Goal: Task Accomplishment & Management: Use online tool/utility

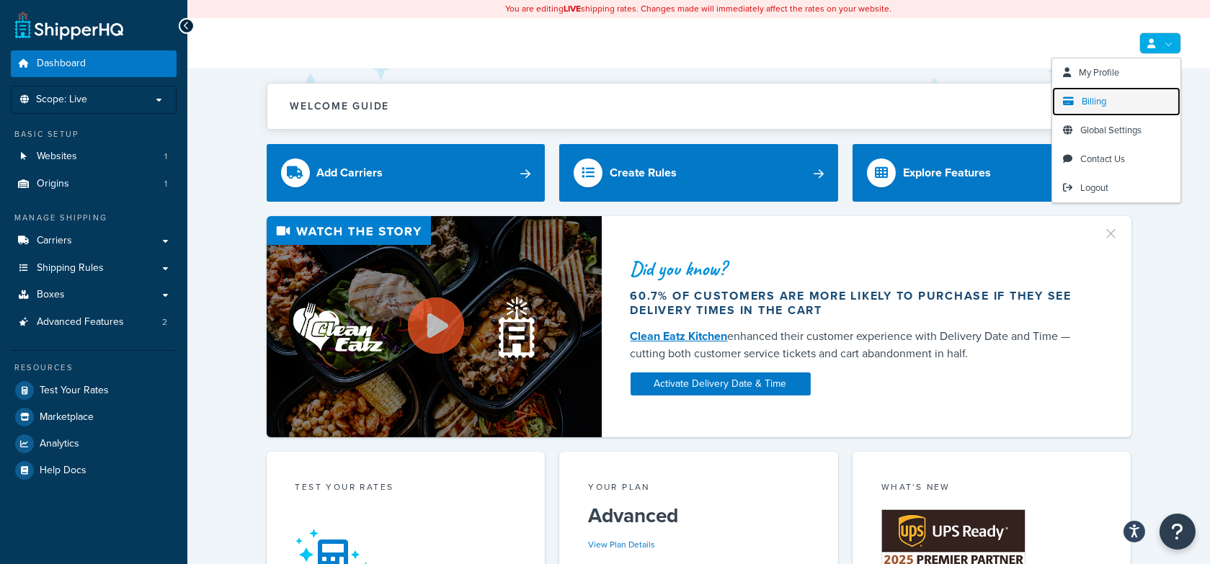
click at [1124, 94] on link "Billing" at bounding box center [1116, 101] width 128 height 29
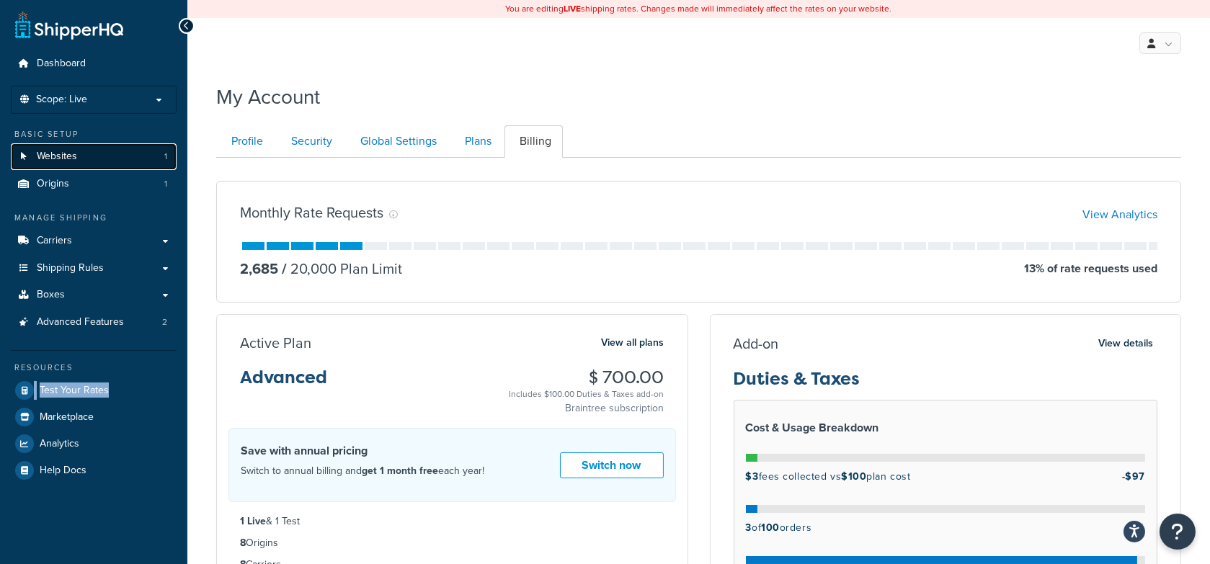
click at [67, 163] on span "Websites" at bounding box center [57, 157] width 40 height 12
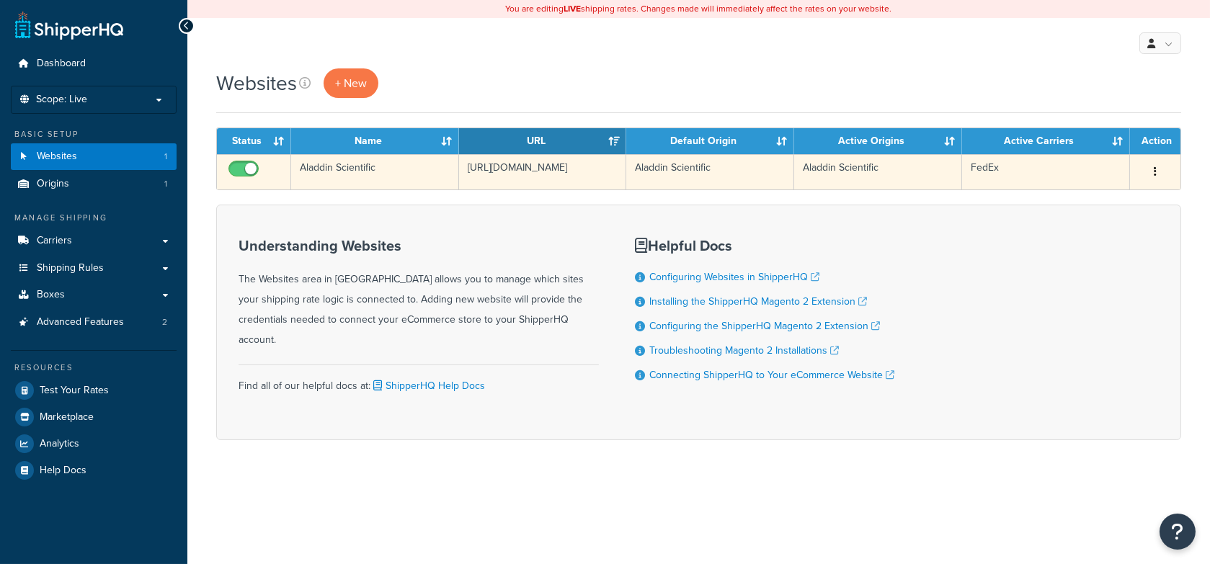
click at [411, 179] on td "Aladdin Scientific" at bounding box center [375, 171] width 168 height 35
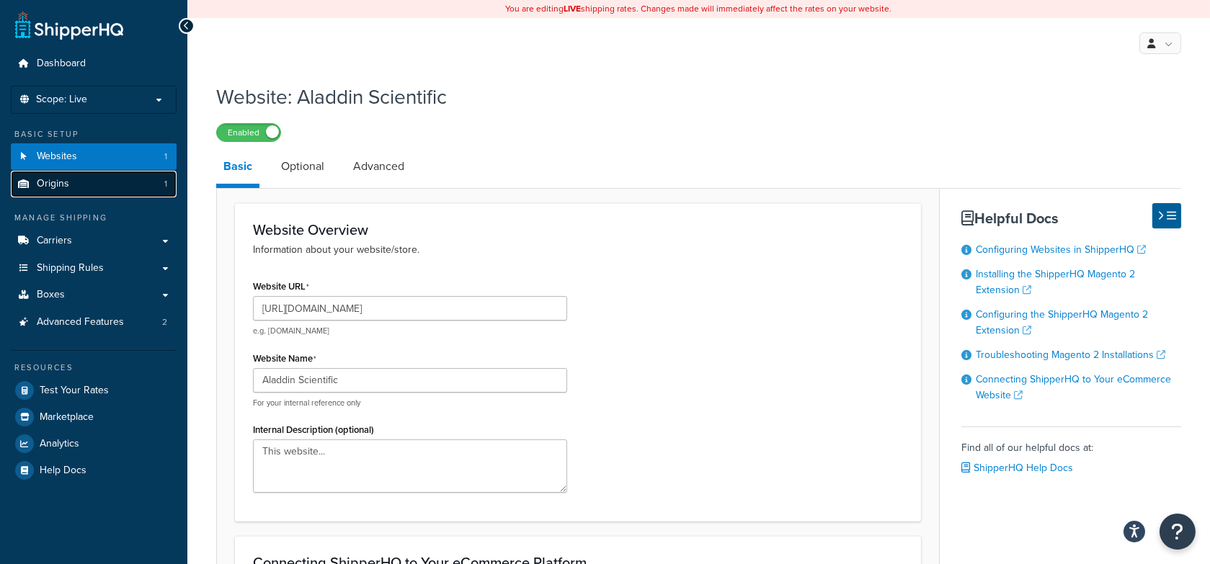
click at [138, 183] on link "Origins 1" at bounding box center [94, 184] width 166 height 27
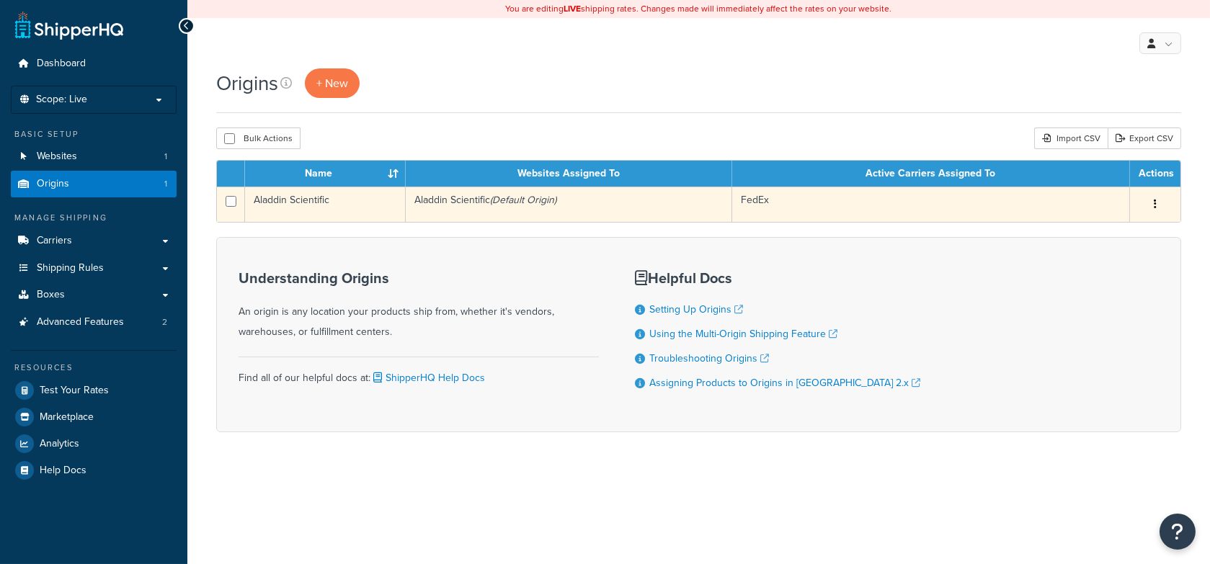
click at [631, 210] on td "Aladdin Scientific (Default Origin)" at bounding box center [569, 204] width 326 height 35
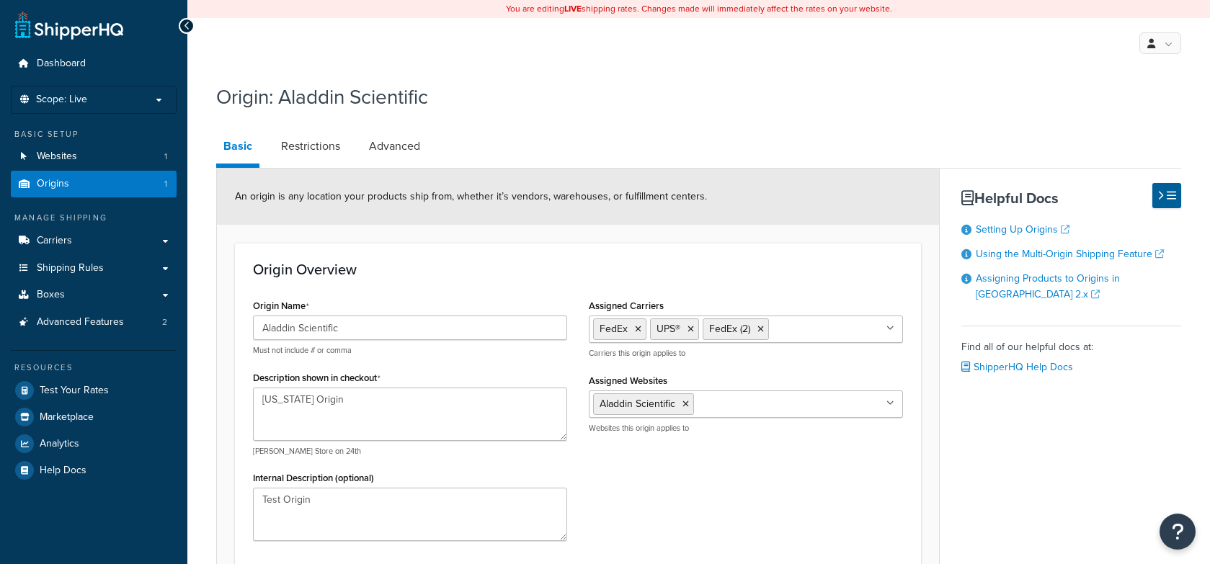
select select "5"
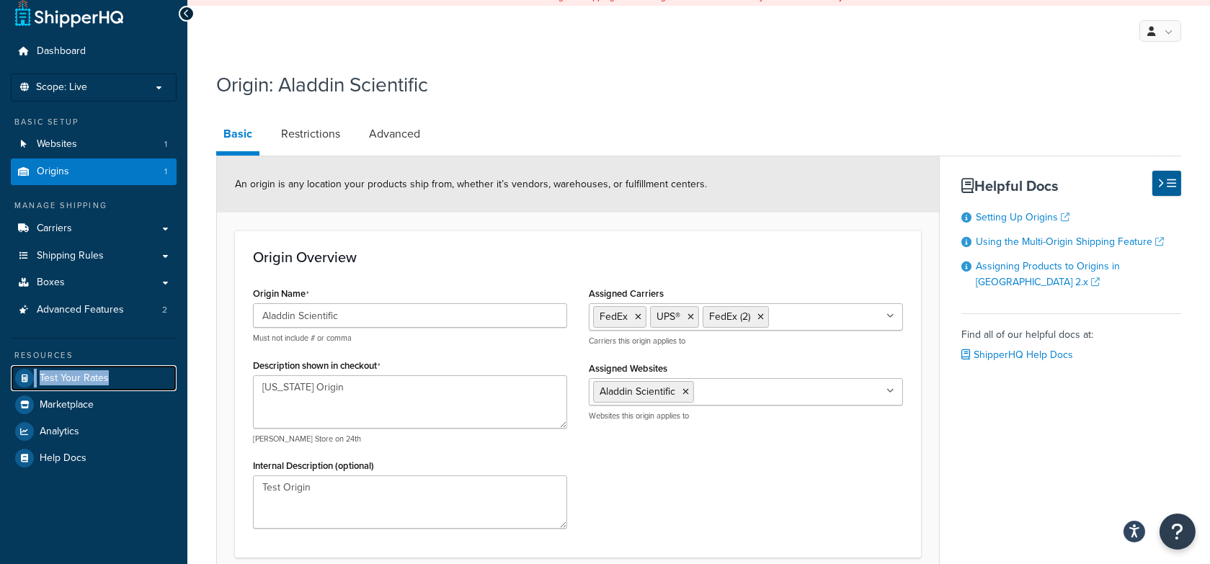
scroll to position [13, 0]
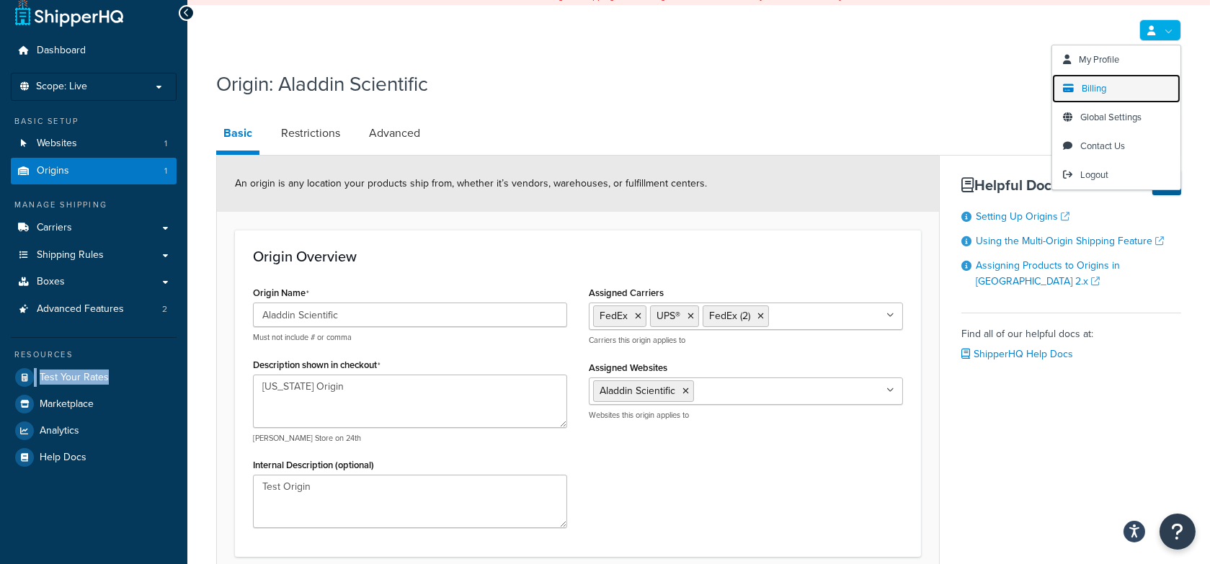
click at [1097, 89] on span "Billing" at bounding box center [1094, 88] width 25 height 14
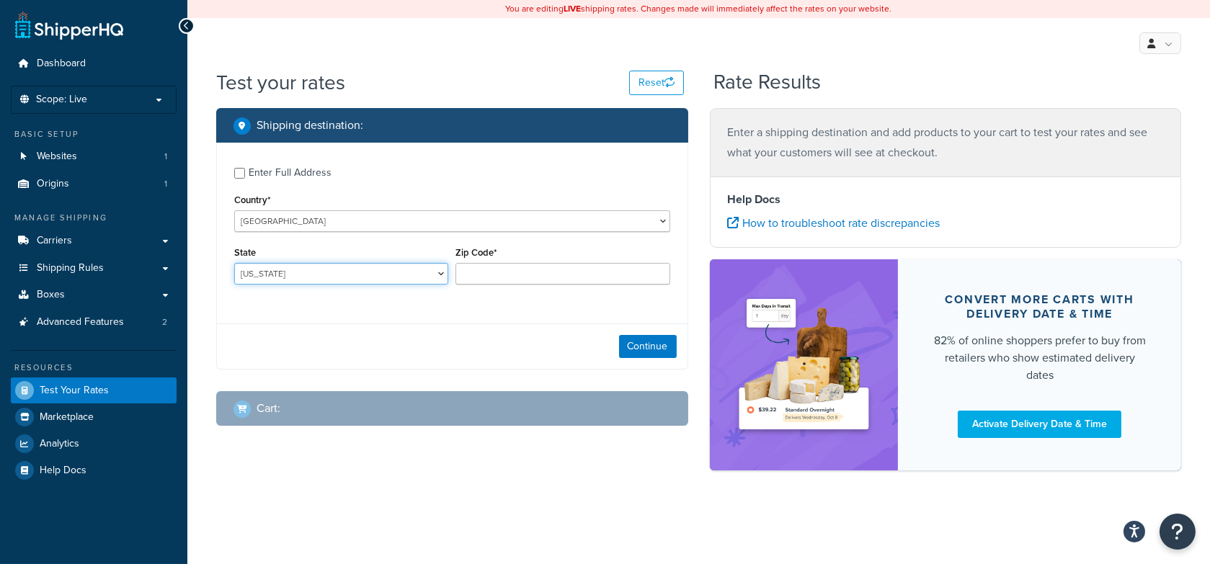
click at [341, 269] on select "Alabama Alaska American Samoa Arizona Arkansas Armed Forces Americas Armed Forc…" at bounding box center [341, 274] width 214 height 22
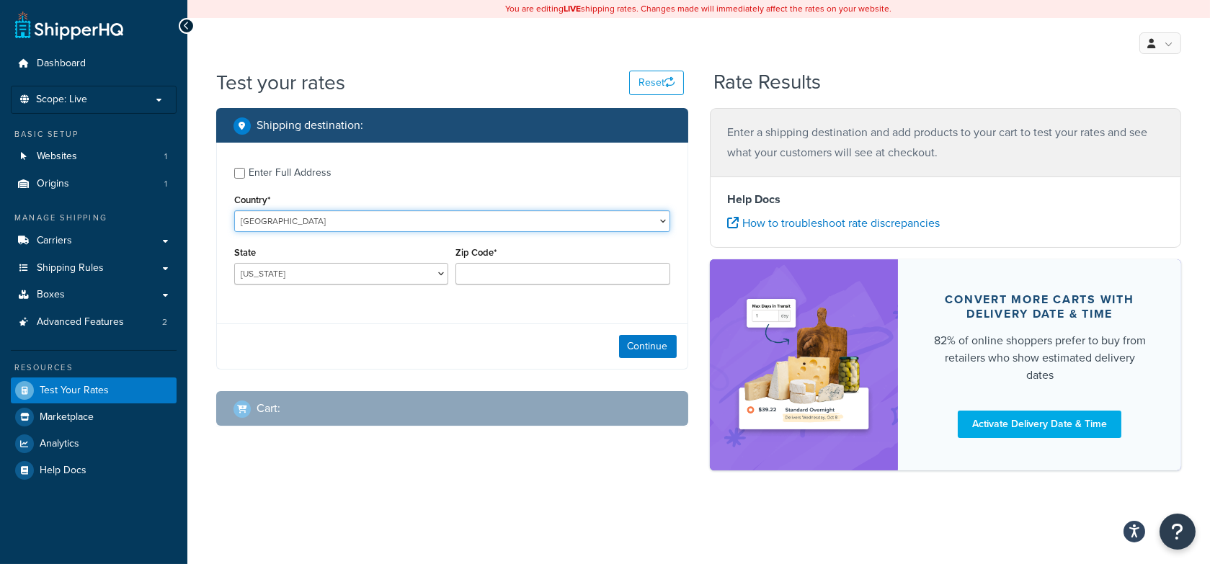
click at [355, 219] on select "United States United Kingdom Afghanistan Åland Islands Albania Algeria American…" at bounding box center [452, 221] width 436 height 22
select select "JP"
click at [234, 210] on select "United States United Kingdom Afghanistan Åland Islands Albania Algeria American…" at bounding box center [452, 221] width 436 height 22
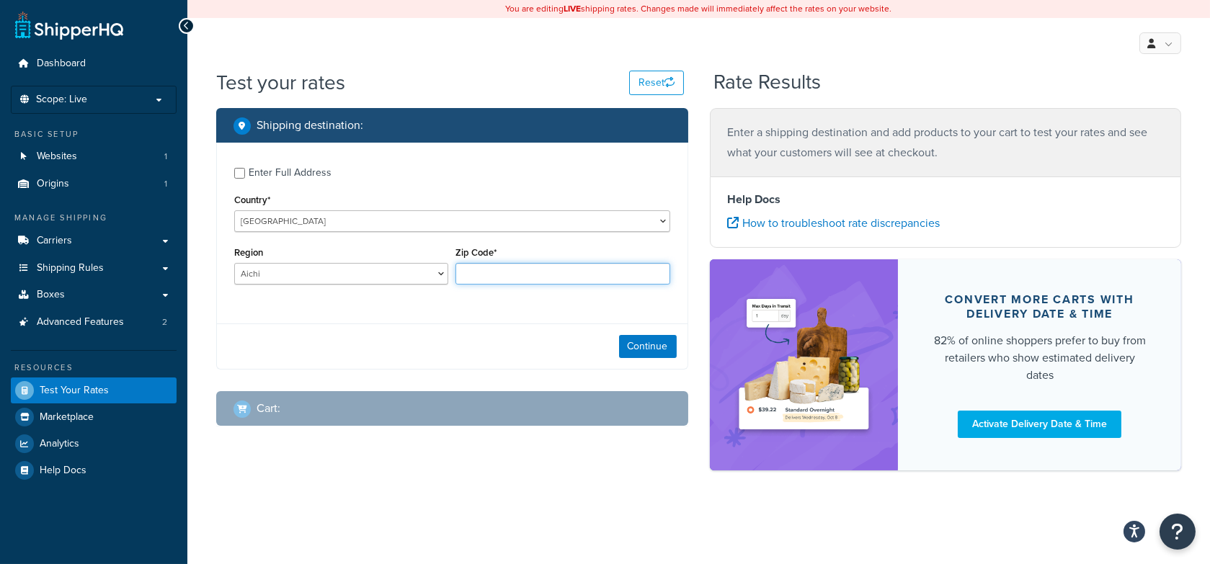
click at [527, 275] on input "Zip Code*" at bounding box center [562, 274] width 214 height 22
type input "496-0000"
click at [643, 350] on button "Continue" at bounding box center [648, 346] width 58 height 23
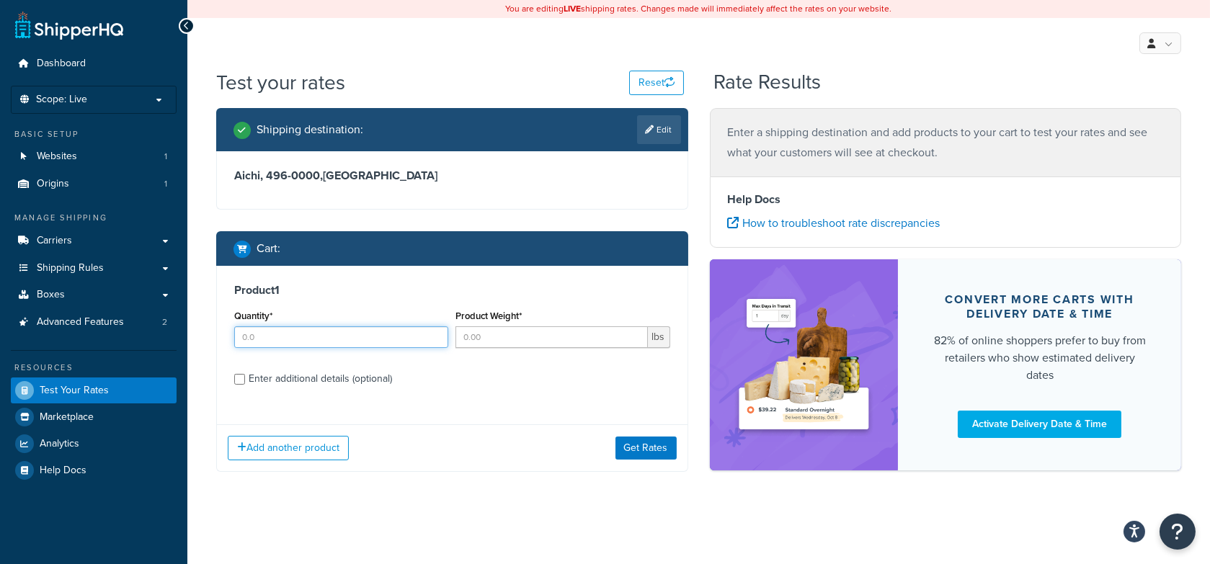
drag, startPoint x: 277, startPoint y: 337, endPoint x: 346, endPoint y: 334, distance: 68.6
click at [277, 337] on input "Quantity*" at bounding box center [341, 337] width 214 height 22
type input "1"
click at [532, 335] on input "Product Weight*" at bounding box center [551, 337] width 192 height 22
type input "5"
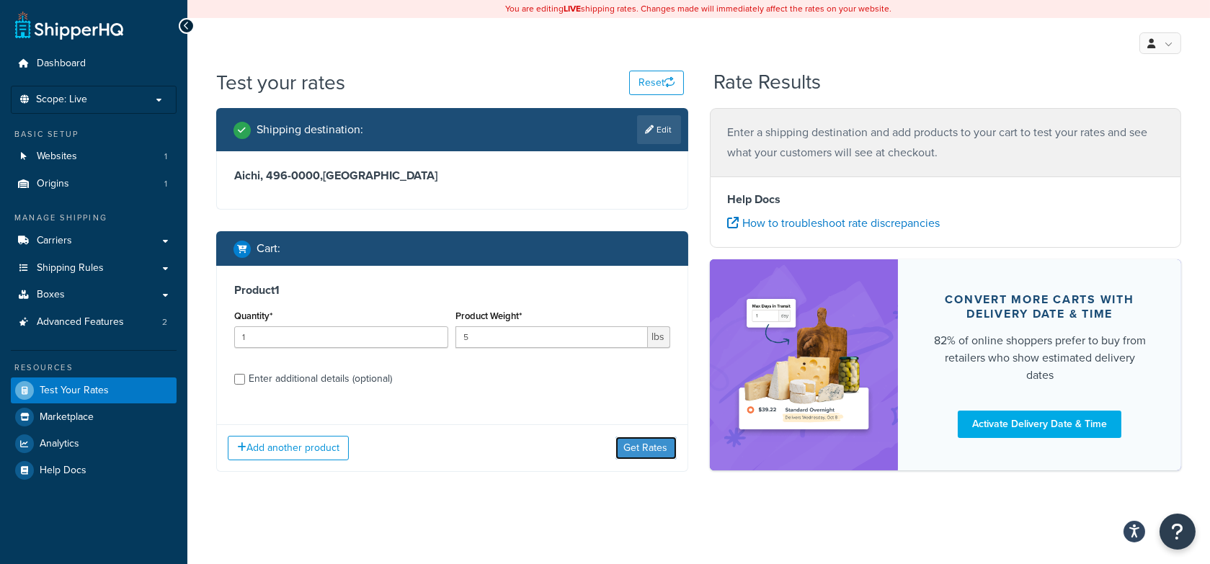
click at [642, 442] on button "Get Rates" at bounding box center [645, 448] width 61 height 23
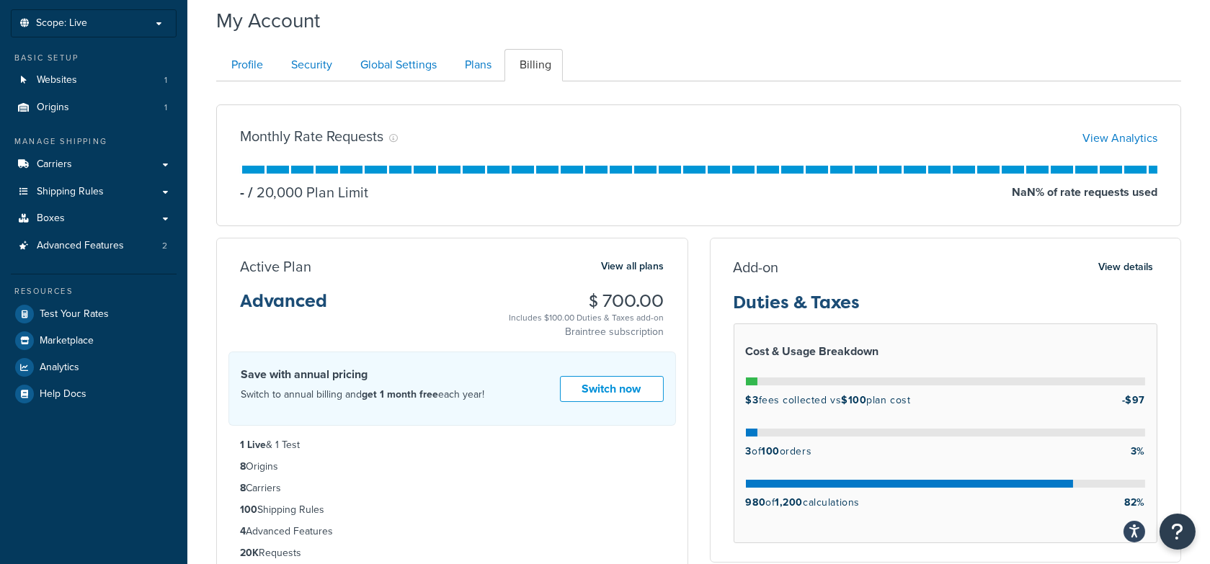
scroll to position [78, 0]
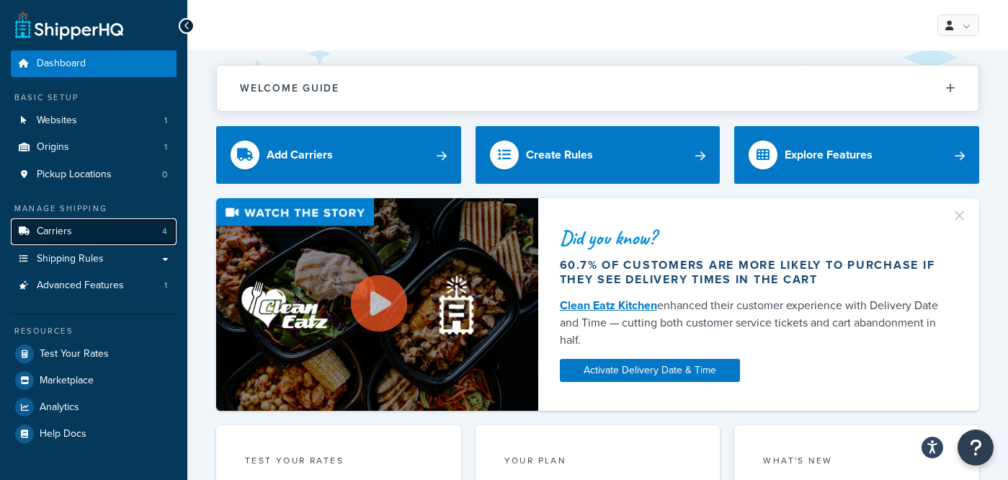
click at [101, 222] on link "Carriers 4" at bounding box center [94, 231] width 166 height 27
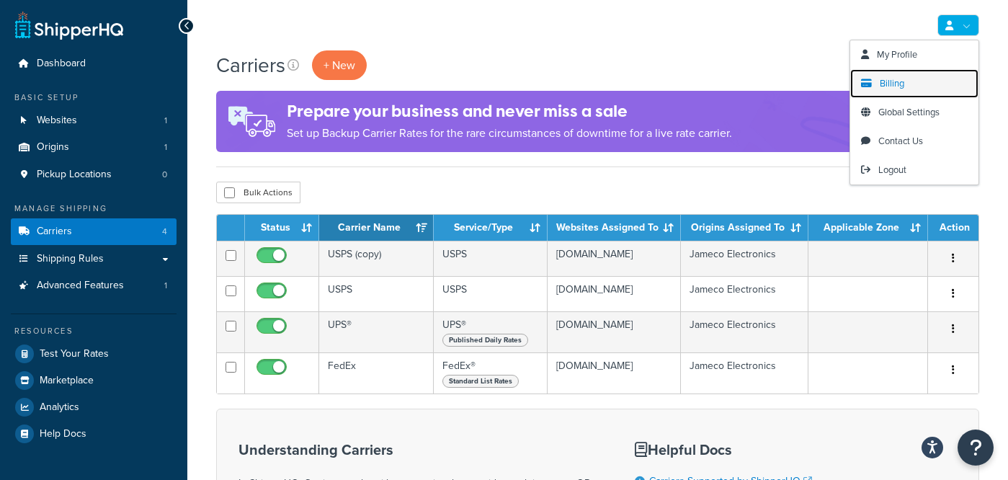
click at [909, 76] on link "Billing" at bounding box center [914, 83] width 128 height 29
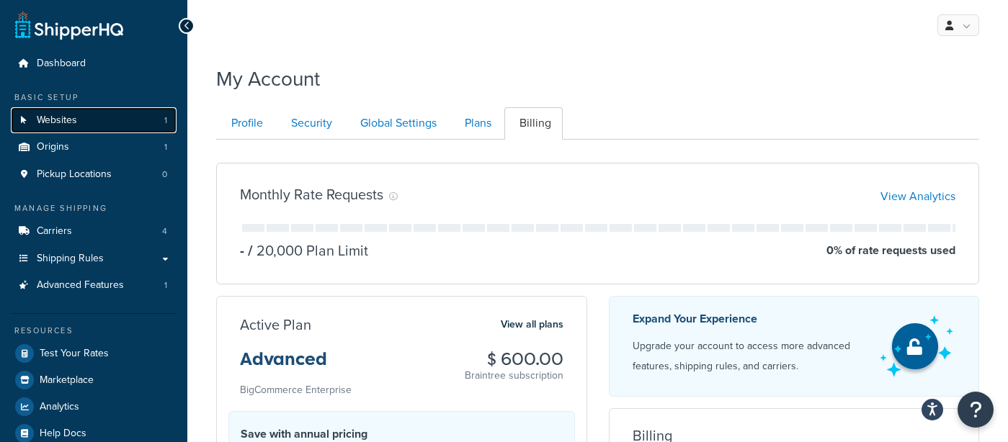
click at [92, 133] on link "Websites 1" at bounding box center [94, 120] width 166 height 27
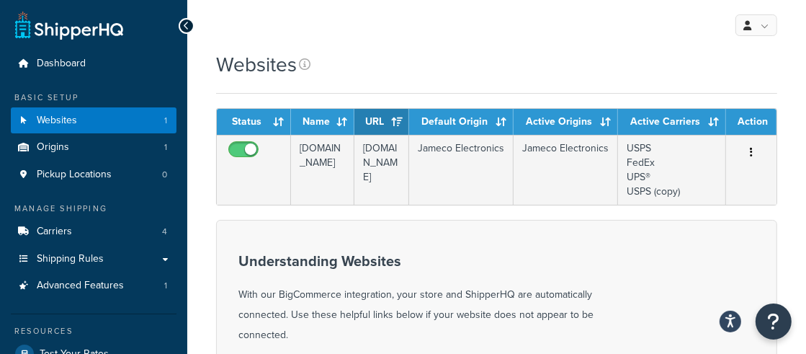
click at [511, 44] on div "My Profile Billing Global Settings Contact Us Logout" at bounding box center [496, 25] width 619 height 50
click at [509, 74] on div "Websites" at bounding box center [496, 64] width 561 height 28
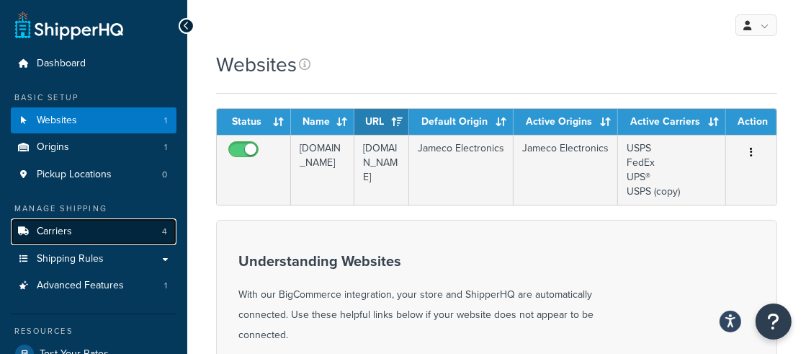
drag, startPoint x: 92, startPoint y: 224, endPoint x: 99, endPoint y: 223, distance: 7.3
click at [92, 224] on link "Carriers 4" at bounding box center [94, 231] width 166 height 27
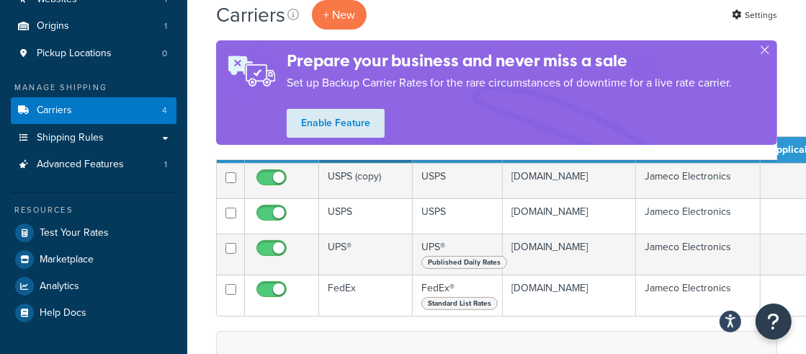
scroll to position [120, 0]
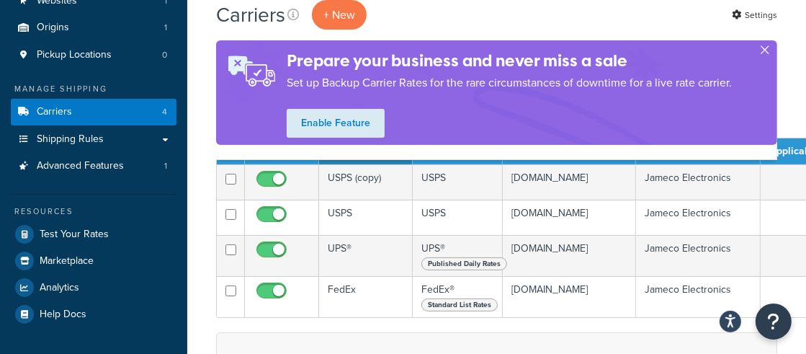
click at [767, 52] on button "button" at bounding box center [765, 53] width 4 height 4
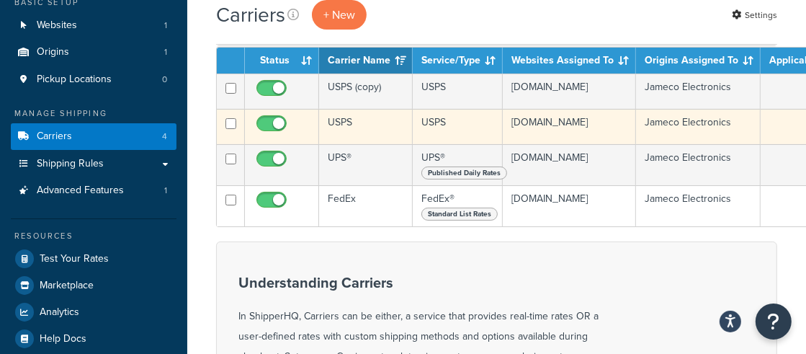
scroll to position [91, 0]
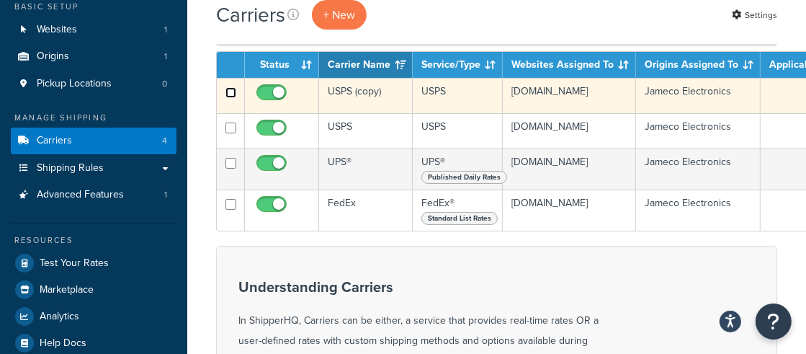
click at [231, 91] on input "checkbox" at bounding box center [231, 92] width 11 height 11
checkbox input "true"
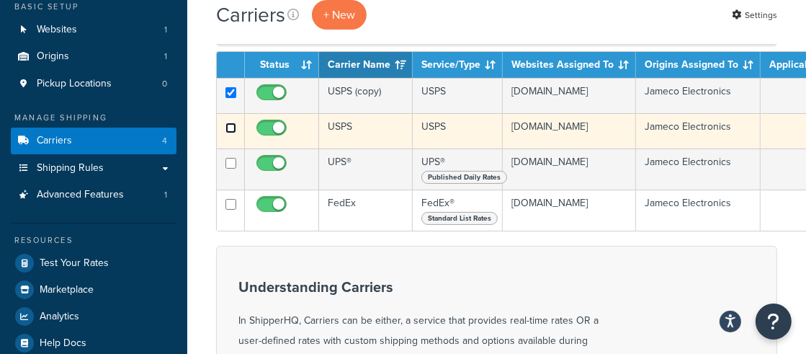
click at [231, 133] on input "checkbox" at bounding box center [231, 128] width 11 height 11
checkbox input "true"
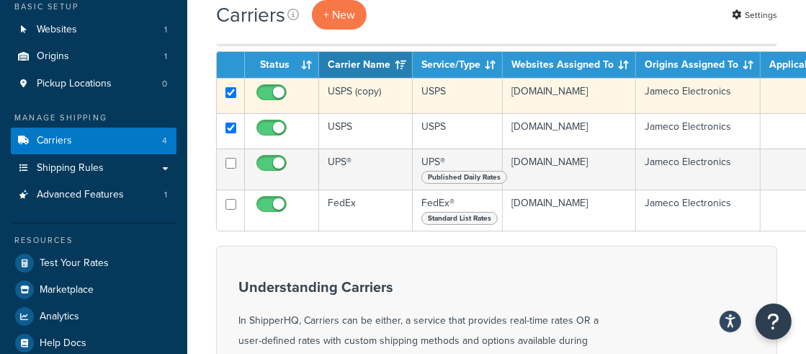
drag, startPoint x: 360, startPoint y: 103, endPoint x: 357, endPoint y: 113, distance: 10.5
click at [360, 103] on td "USPS (copy)" at bounding box center [366, 95] width 94 height 35
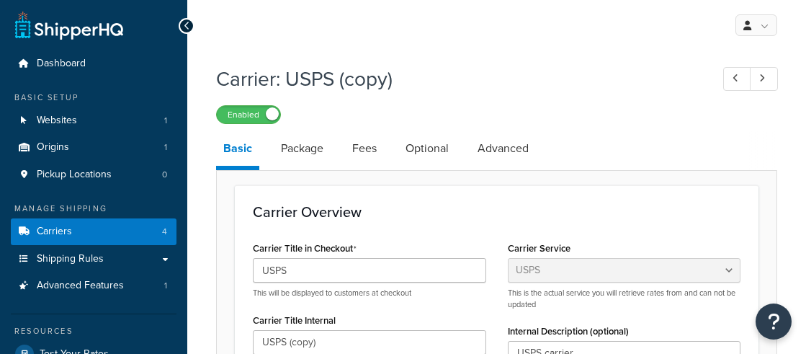
select select "usps"
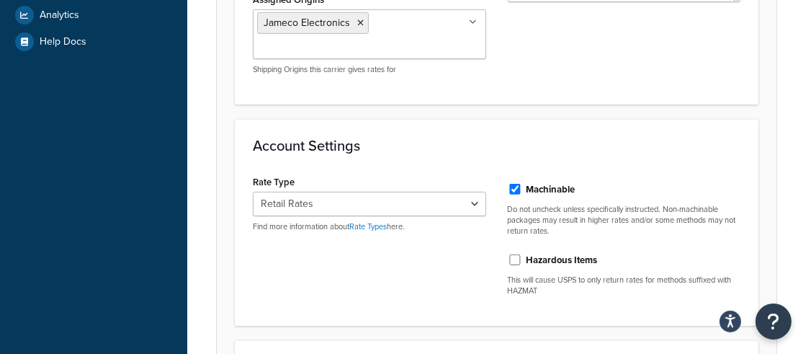
scroll to position [395, 0]
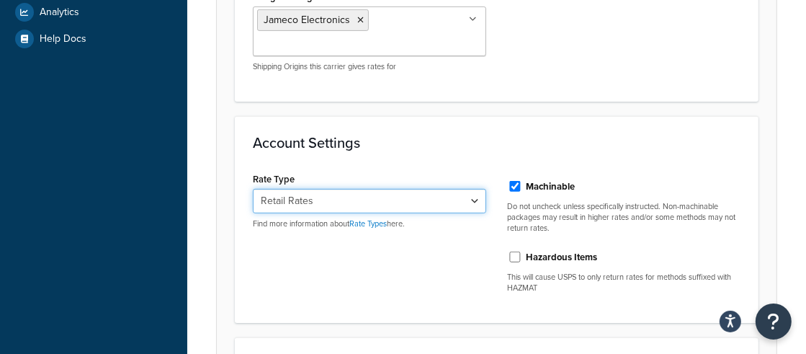
click at [456, 200] on select "Retail Rates Online Rates Commercial Plus" at bounding box center [369, 201] width 233 height 25
click at [253, 189] on select "Retail Rates Online Rates Commercial Plus" at bounding box center [369, 201] width 233 height 25
click at [442, 197] on select "Retail Rates Online Rates Commercial Plus" at bounding box center [369, 201] width 233 height 25
click at [253, 189] on select "Retail Rates Online Rates Commercial Plus" at bounding box center [369, 201] width 233 height 25
click at [455, 194] on select "Retail Rates Online Rates Commercial Plus" at bounding box center [369, 201] width 233 height 25
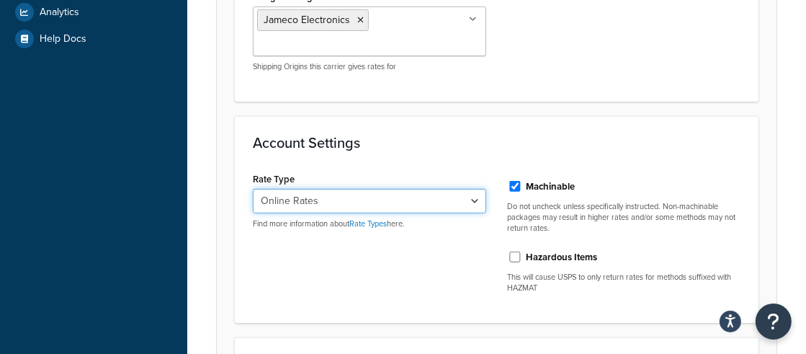
click at [253, 189] on select "Retail Rates Online Rates Commercial Plus" at bounding box center [369, 201] width 233 height 25
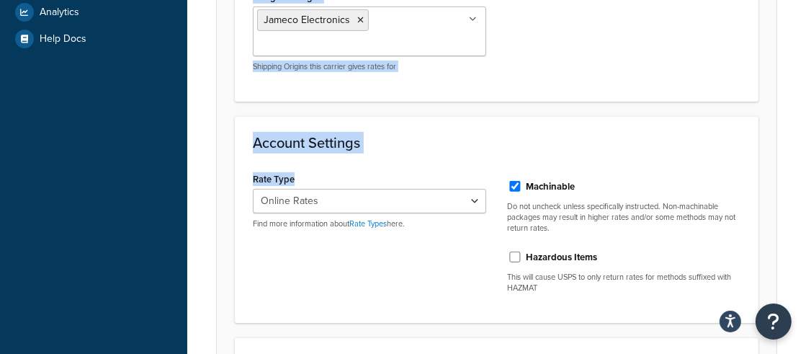
drag, startPoint x: 303, startPoint y: 177, endPoint x: 174, endPoint y: 162, distance: 129.1
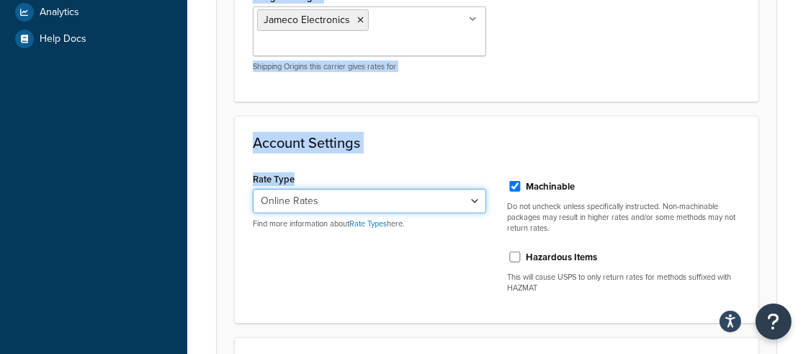
click at [357, 205] on select "Retail Rates Online Rates Commercial Plus" at bounding box center [369, 201] width 233 height 25
click at [253, 189] on select "Retail Rates Online Rates Commercial Plus" at bounding box center [369, 201] width 233 height 25
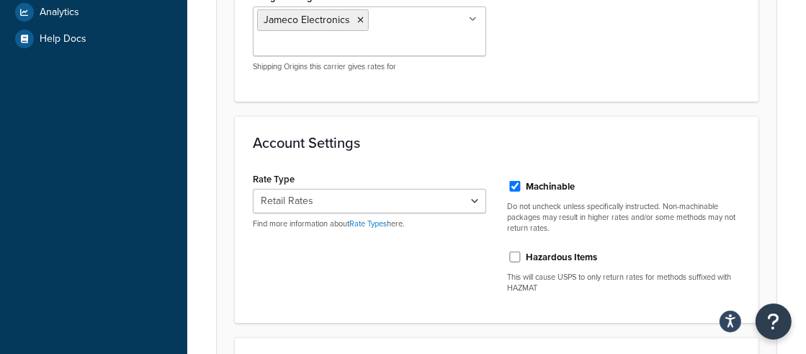
click at [429, 169] on div "Rate Type Retail Rates Online Rates Commercial Plus Find more information about…" at bounding box center [369, 199] width 233 height 61
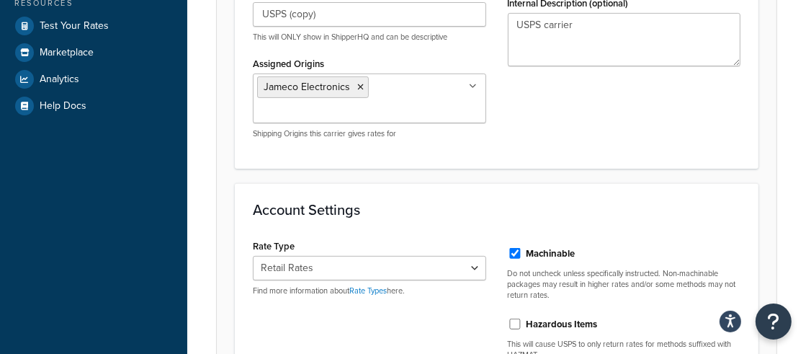
scroll to position [411, 0]
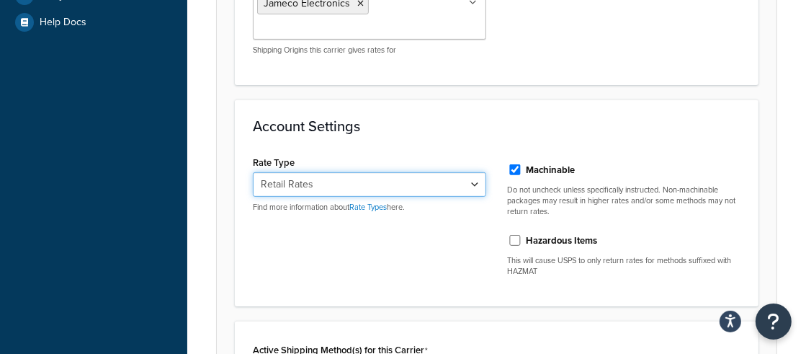
click at [358, 179] on select "Retail Rates Online Rates Commercial Plus" at bounding box center [369, 184] width 233 height 25
select select "ONLINE"
click at [253, 172] on select "Retail Rates Online Rates Commercial Plus" at bounding box center [369, 184] width 233 height 25
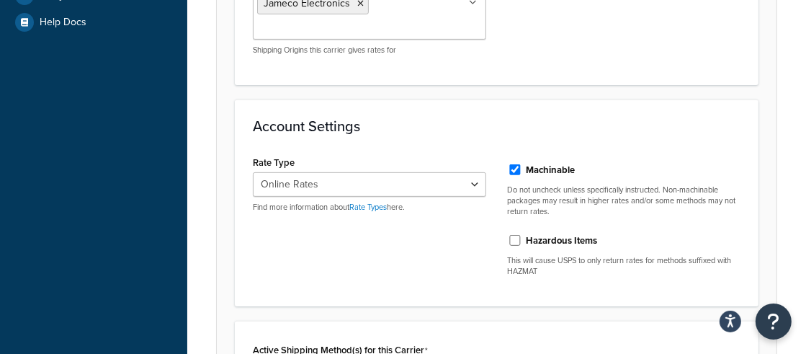
click at [429, 134] on div "Account Settings Rate Type Retail Rates Online Rates Commercial Plus Find more …" at bounding box center [497, 202] width 524 height 207
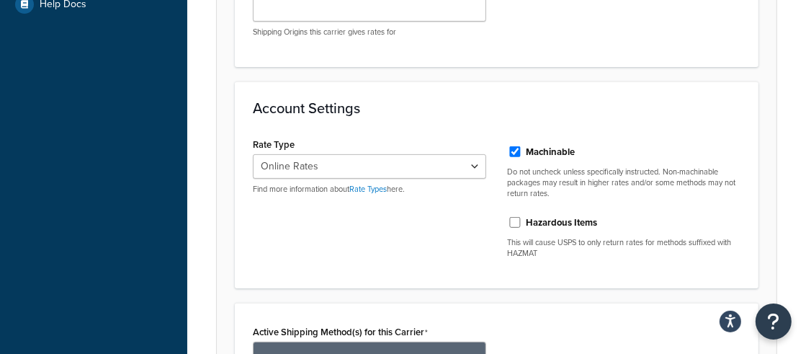
scroll to position [409, 0]
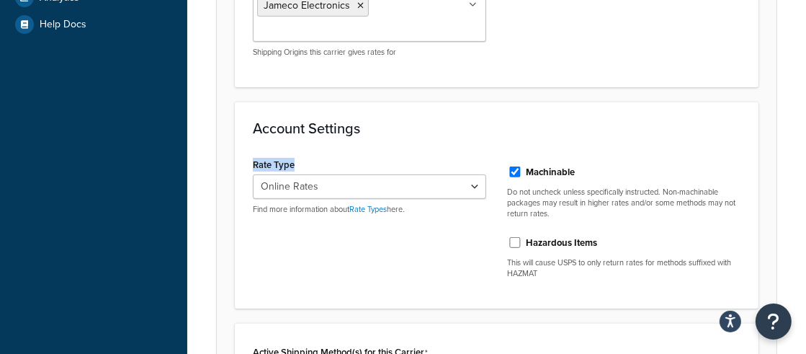
drag, startPoint x: 273, startPoint y: 161, endPoint x: 221, endPoint y: 161, distance: 51.9
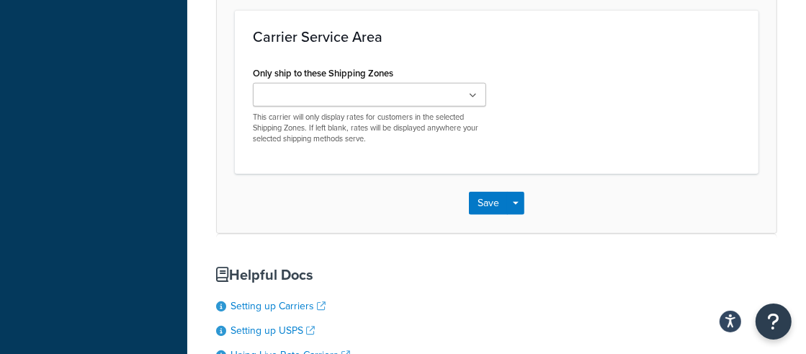
scroll to position [1165, 0]
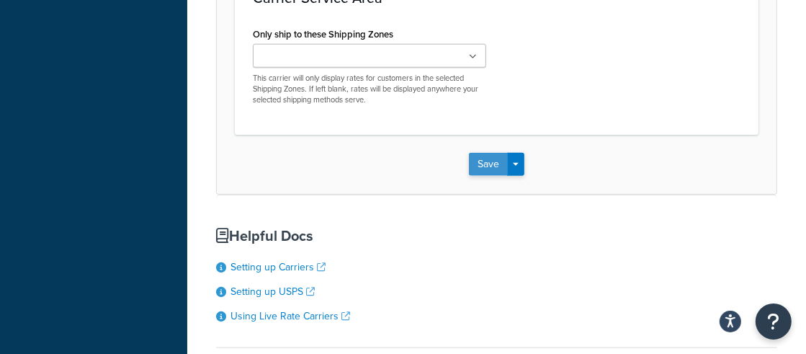
click at [488, 163] on button "Save" at bounding box center [488, 164] width 39 height 23
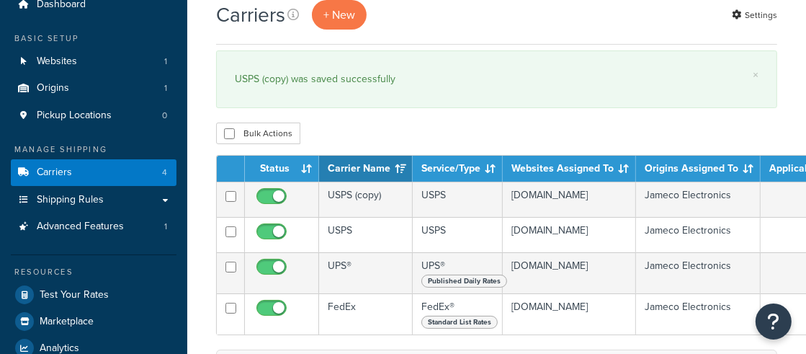
scroll to position [60, 0]
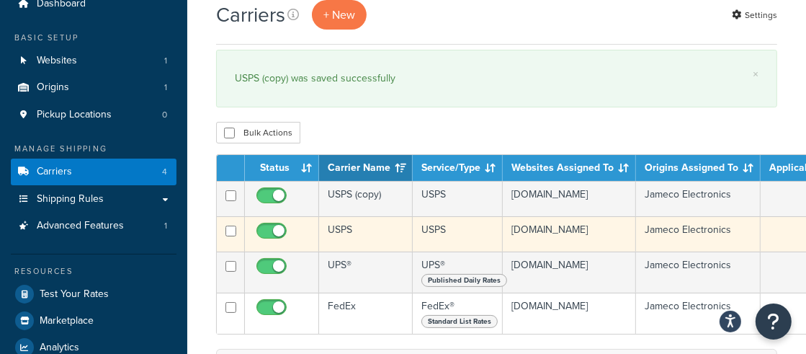
click at [366, 247] on td "USPS" at bounding box center [366, 233] width 94 height 35
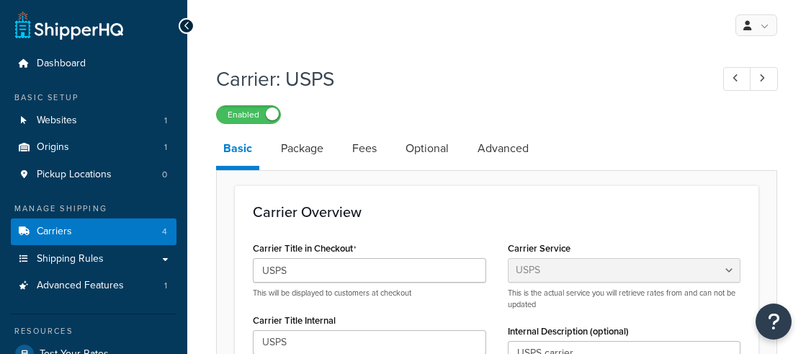
select select "usps"
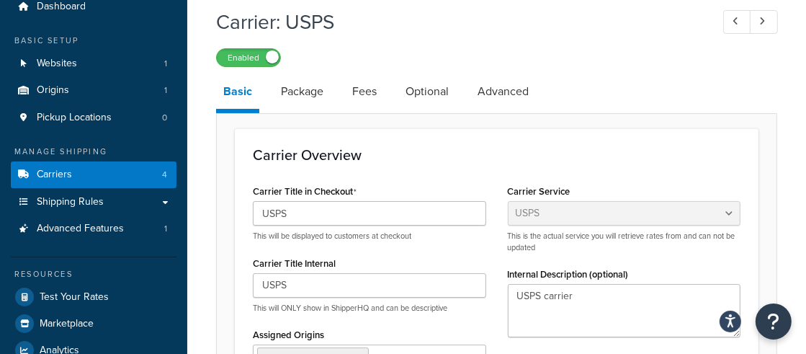
scroll to position [58, 0]
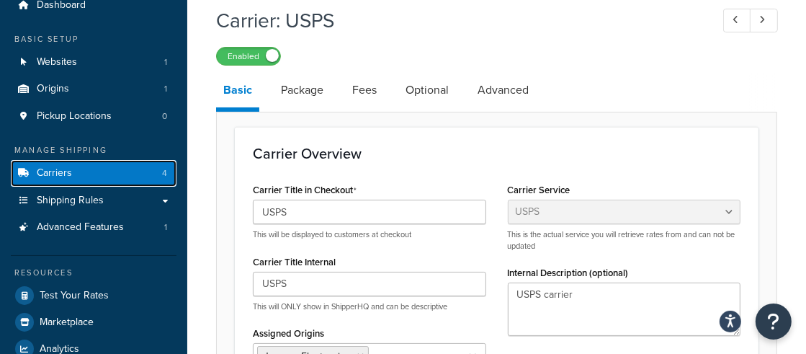
click at [147, 170] on link "Carriers 4" at bounding box center [94, 173] width 166 height 27
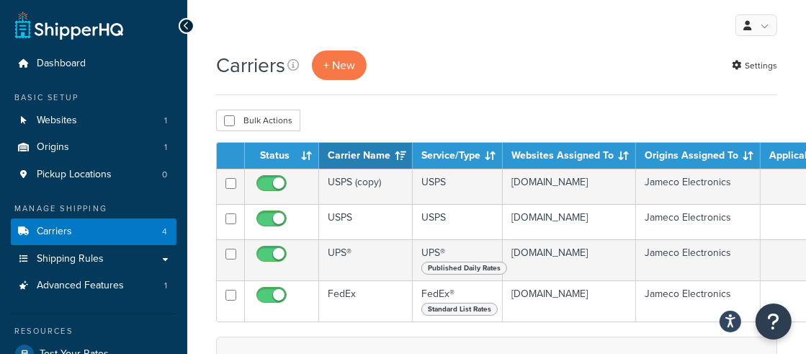
click at [412, 128] on div "Bulk Actions Duplicate Delete" at bounding box center [496, 121] width 561 height 22
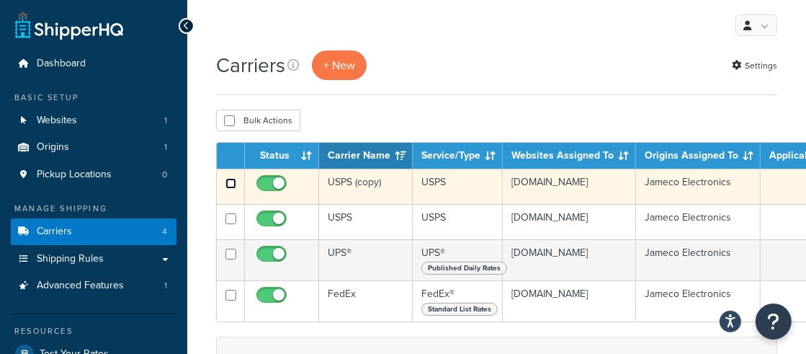
click at [235, 185] on input "checkbox" at bounding box center [231, 183] width 11 height 11
drag, startPoint x: 233, startPoint y: 178, endPoint x: 263, endPoint y: 184, distance: 30.1
click at [233, 178] on input "checkbox" at bounding box center [231, 183] width 11 height 11
checkbox input "false"
click at [268, 184] on input "checkbox" at bounding box center [274, 187] width 40 height 18
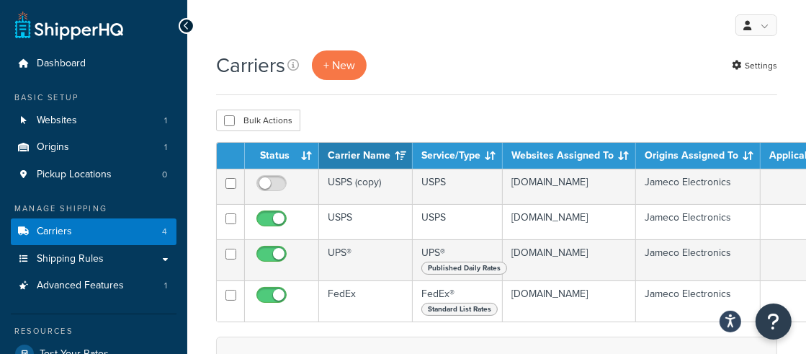
click at [462, 128] on div "Bulk Actions Duplicate Delete" at bounding box center [496, 121] width 561 height 22
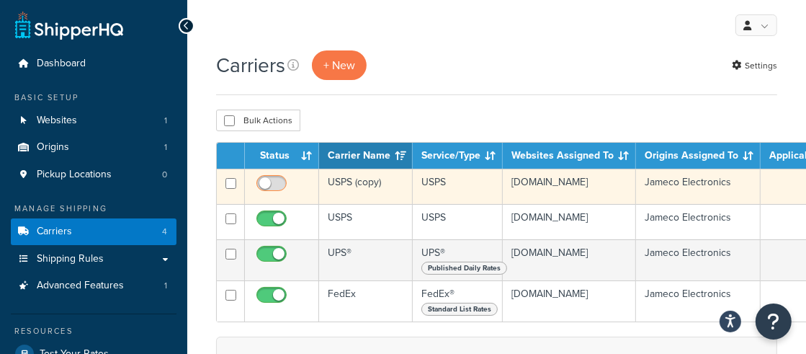
click at [275, 178] on input "checkbox" at bounding box center [274, 187] width 40 height 18
checkbox input "true"
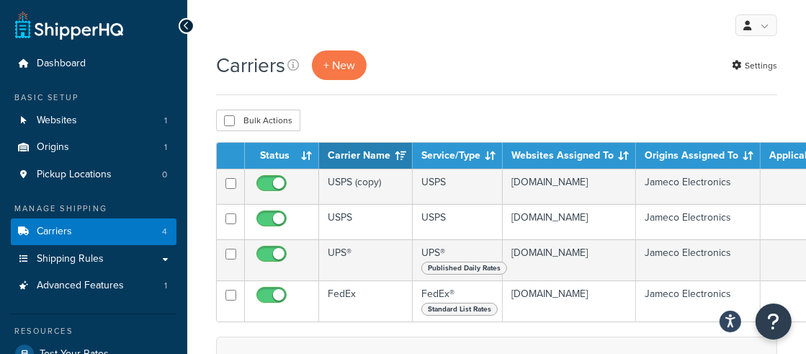
click at [508, 125] on div "Bulk Actions Duplicate Delete" at bounding box center [496, 121] width 561 height 22
click at [508, 118] on div "Bulk Actions Duplicate Delete" at bounding box center [496, 121] width 561 height 22
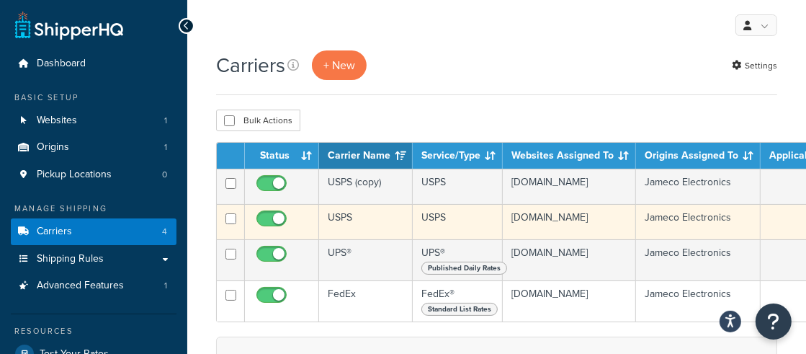
click at [372, 236] on td "USPS" at bounding box center [366, 221] width 94 height 35
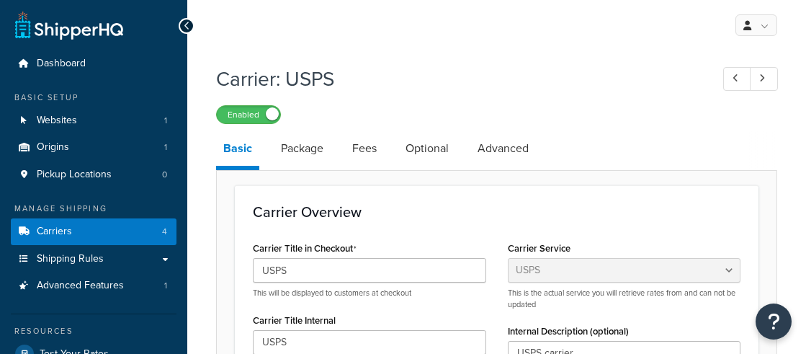
select select "usps"
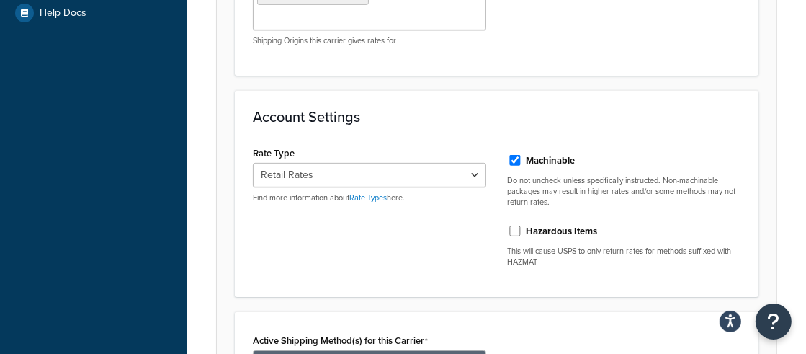
scroll to position [421, 0]
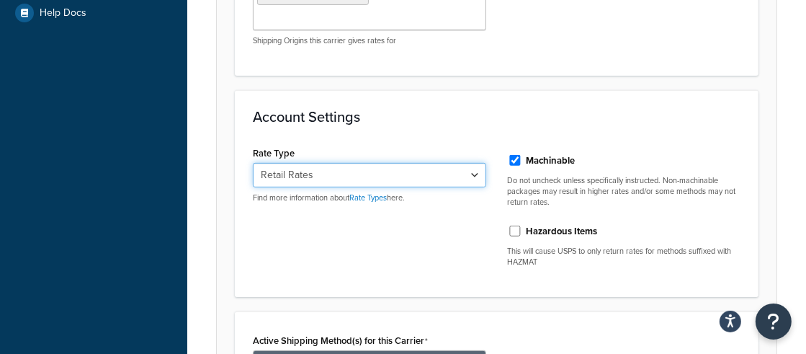
click at [439, 173] on select "Retail Rates Online Rates Commercial Plus" at bounding box center [369, 175] width 233 height 25
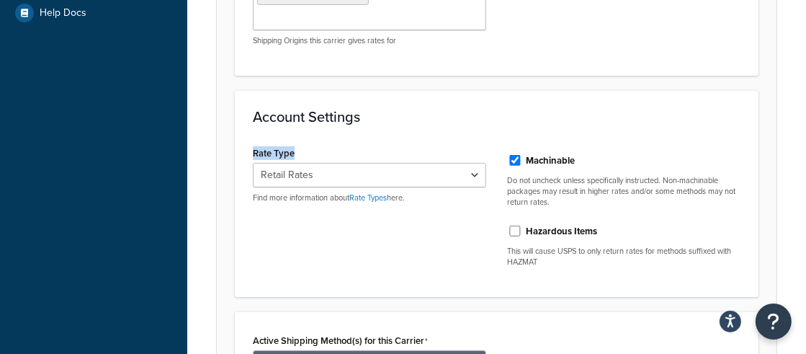
drag, startPoint x: 316, startPoint y: 148, endPoint x: 252, endPoint y: 144, distance: 63.6
click at [253, 144] on div "Rate Type Retail Rates Online Rates Commercial Plus Find more information about…" at bounding box center [369, 173] width 233 height 61
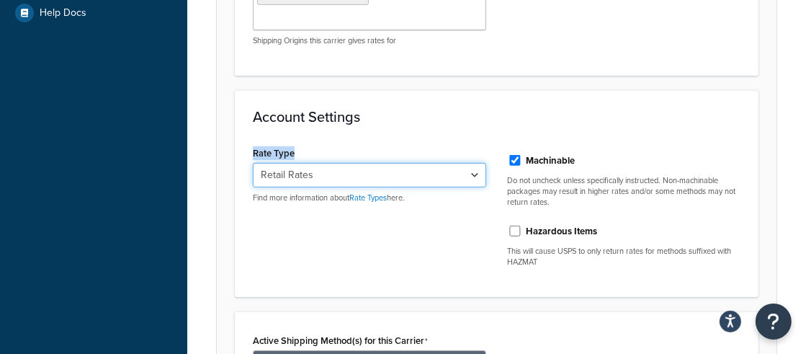
click at [373, 182] on select "Retail Rates Online Rates Commercial Plus" at bounding box center [369, 175] width 233 height 25
click at [392, 171] on select "Retail Rates Online Rates Commercial Plus" at bounding box center [369, 175] width 233 height 25
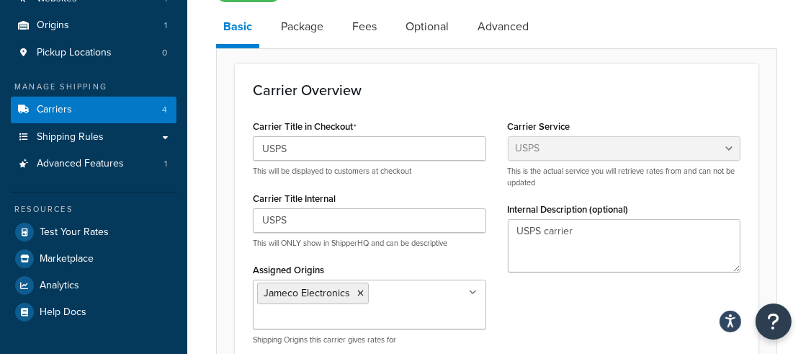
scroll to position [0, 0]
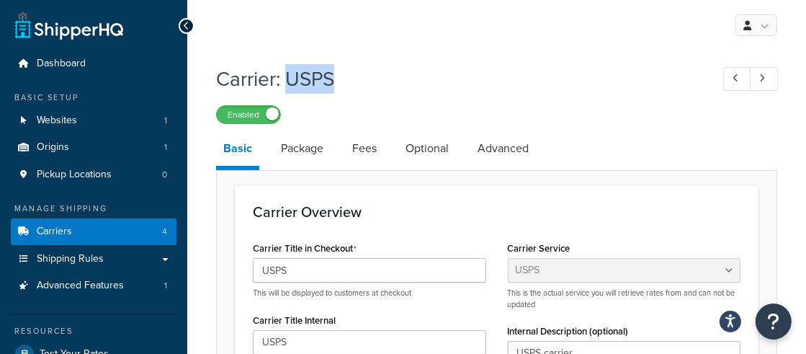
drag, startPoint x: 288, startPoint y: 81, endPoint x: 364, endPoint y: 84, distance: 76.4
click at [364, 84] on h1 "Carrier: USPS" at bounding box center [456, 79] width 481 height 28
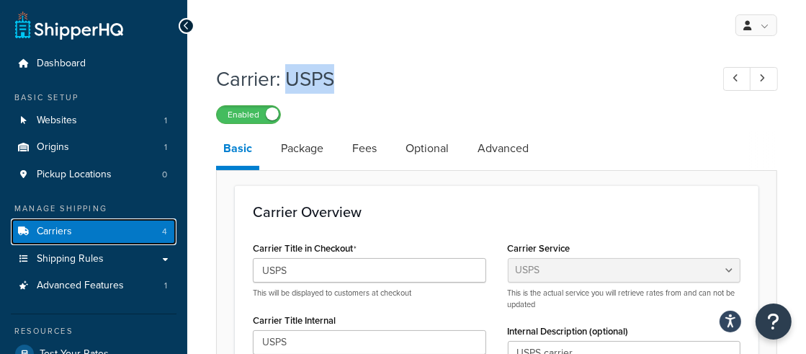
click at [124, 226] on link "Carriers 4" at bounding box center [94, 231] width 166 height 27
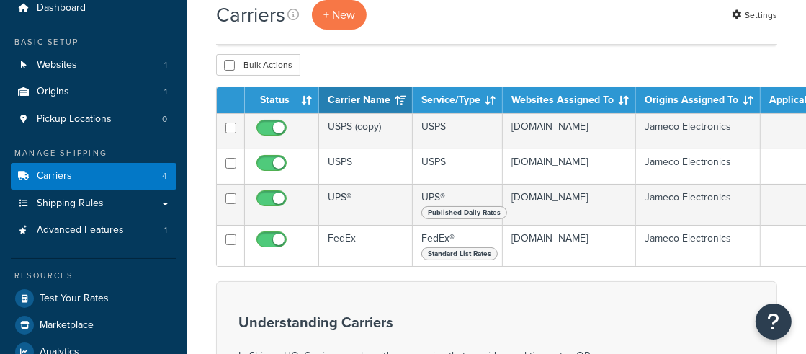
scroll to position [69, 0]
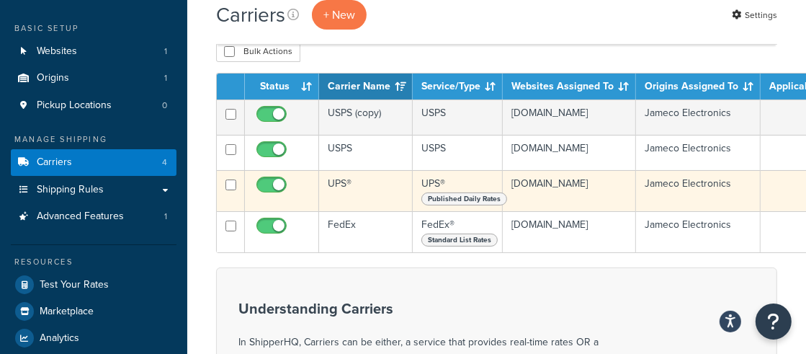
click at [378, 211] on td "UPS®" at bounding box center [366, 190] width 94 height 41
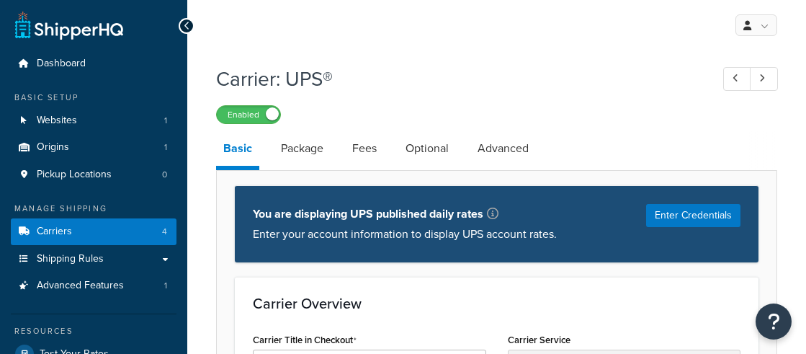
select select "ups"
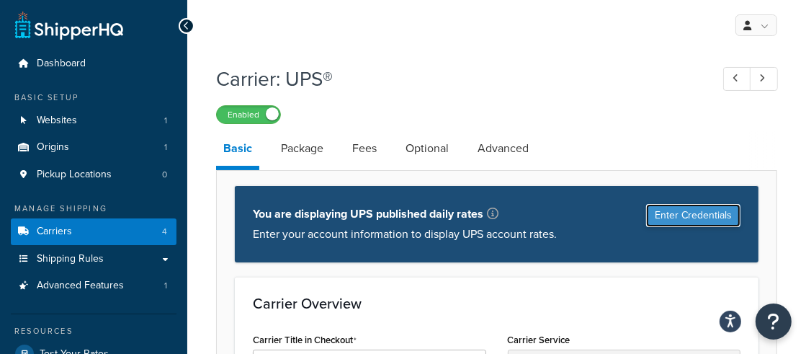
click at [724, 213] on button "Enter Credentials" at bounding box center [693, 215] width 94 height 23
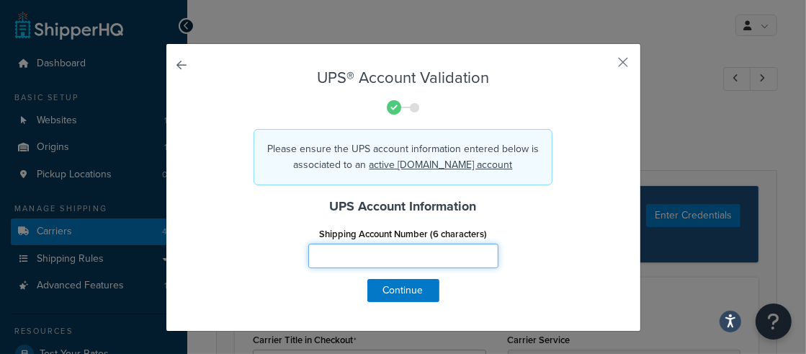
click at [447, 251] on input "Shipping Account Number (6 characters)" at bounding box center [403, 256] width 190 height 25
type input "123456"
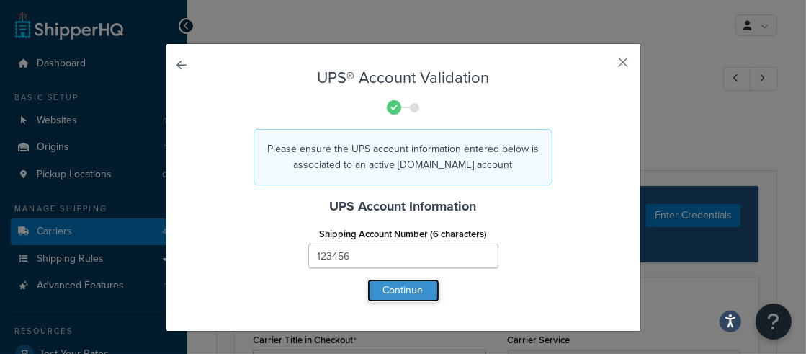
click at [418, 281] on button "Continue" at bounding box center [404, 290] width 72 height 23
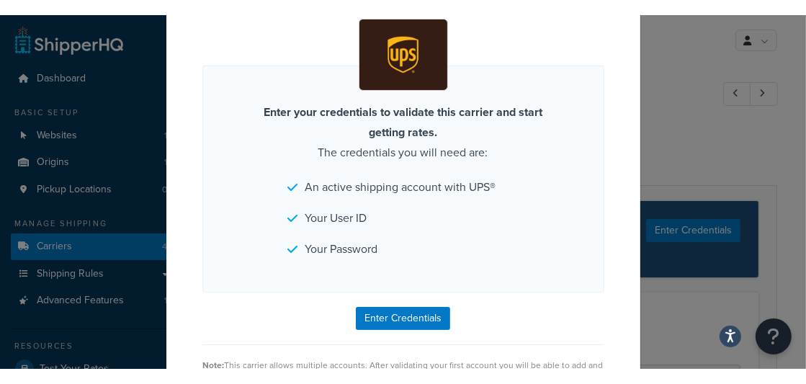
scroll to position [148, 0]
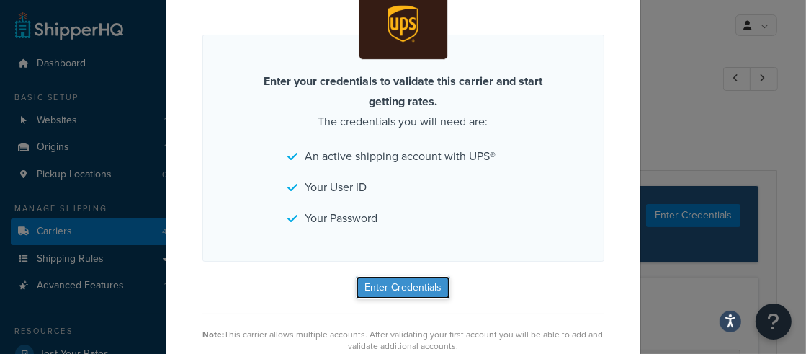
click at [415, 291] on button "Enter Credentials" at bounding box center [403, 287] width 94 height 23
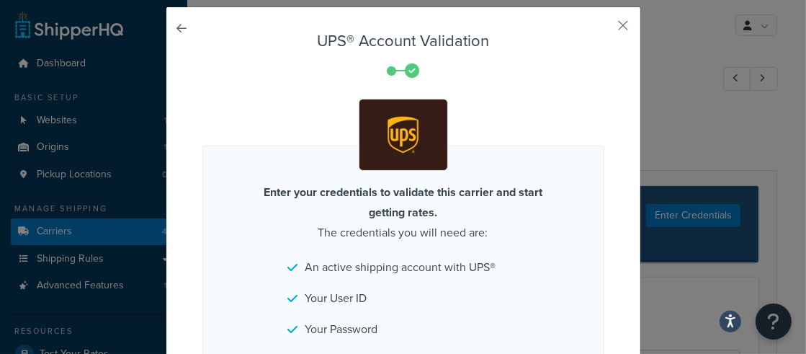
scroll to position [32, 0]
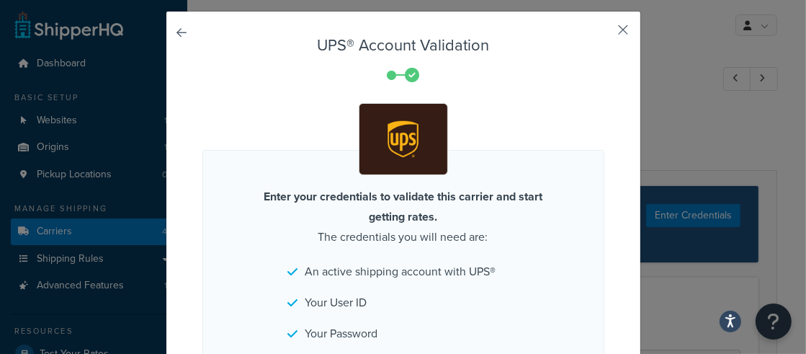
click at [605, 33] on button "button" at bounding box center [603, 35] width 4 height 4
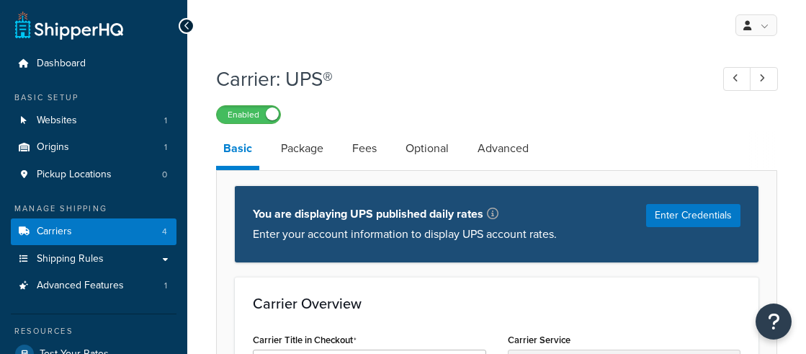
select select "ups"
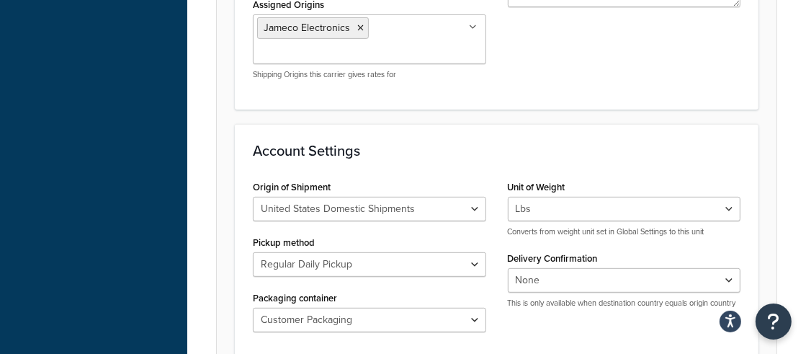
scroll to position [501, 0]
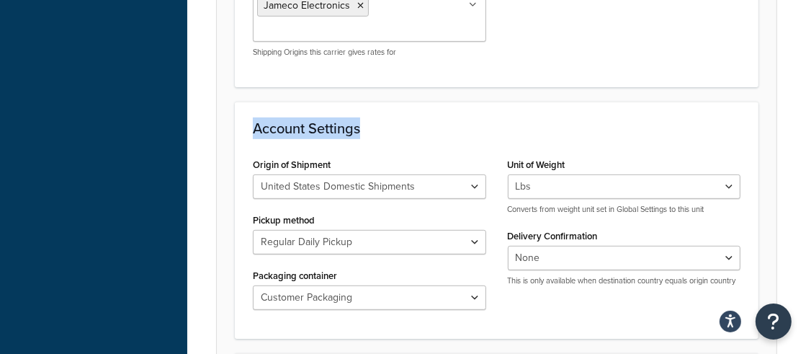
drag, startPoint x: 360, startPoint y: 128, endPoint x: 253, endPoint y: 123, distance: 106.7
click at [253, 123] on h3 "Account Settings" at bounding box center [497, 128] width 488 height 16
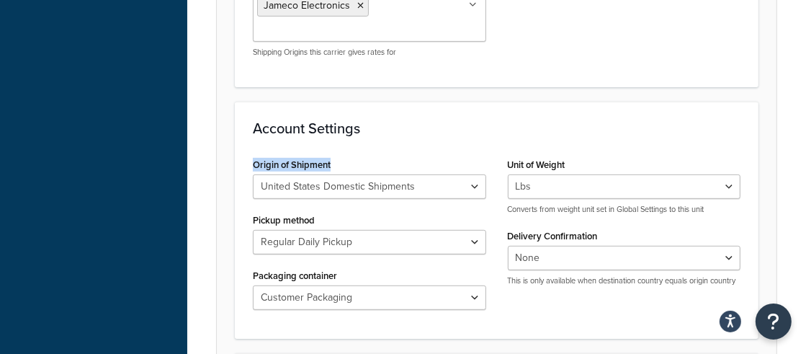
drag, startPoint x: 317, startPoint y: 159, endPoint x: 247, endPoint y: 156, distance: 70.0
click at [247, 156] on div "Origin of Shipment United States Domestic Shipments Shipments Originating in Un…" at bounding box center [369, 237] width 255 height 166
click at [405, 150] on div "Account Settings Origin of Shipment United States Domestic Shipments Shipments …" at bounding box center [497, 220] width 524 height 237
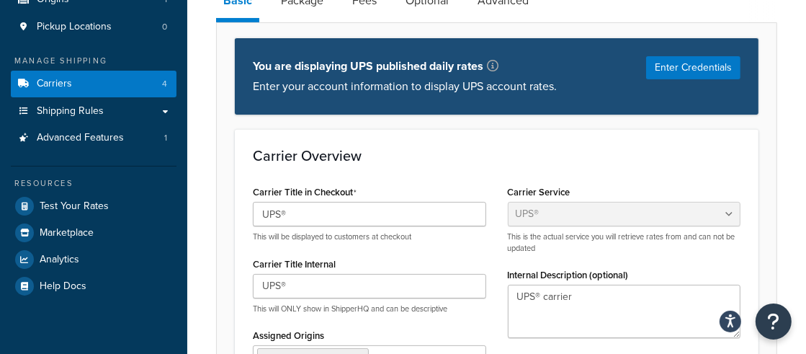
scroll to position [0, 0]
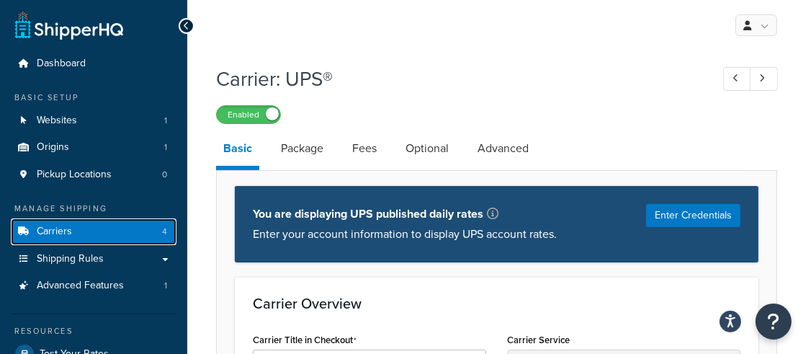
click at [164, 226] on span "4" at bounding box center [164, 232] width 5 height 12
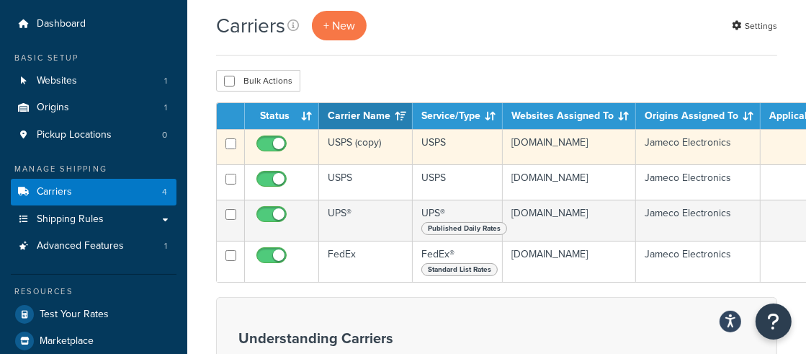
scroll to position [54, 0]
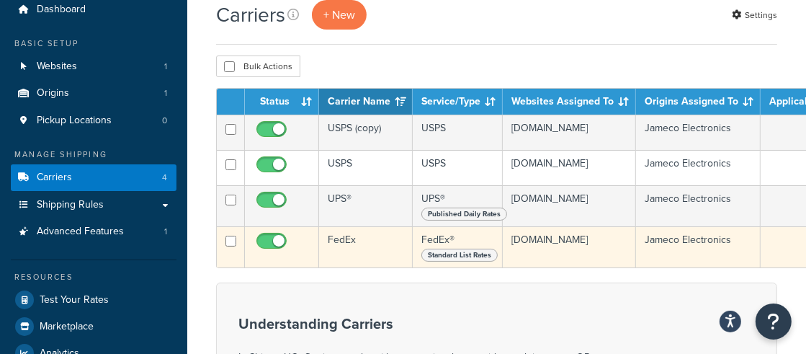
click at [378, 267] on td "FedEx" at bounding box center [366, 246] width 94 height 41
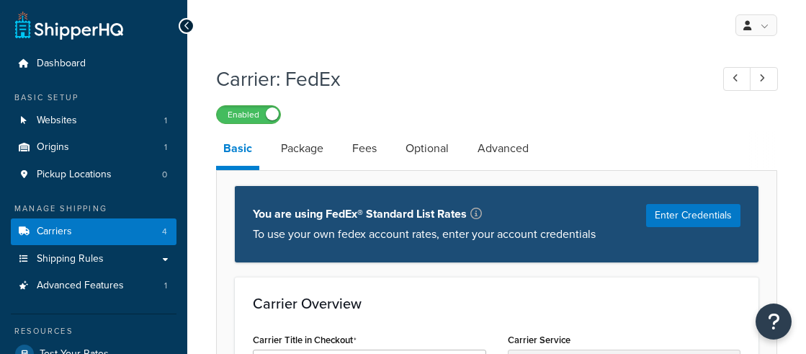
select select "fedEx"
select select "REGULAR_PICKUP"
select select "YOUR_PACKAGING"
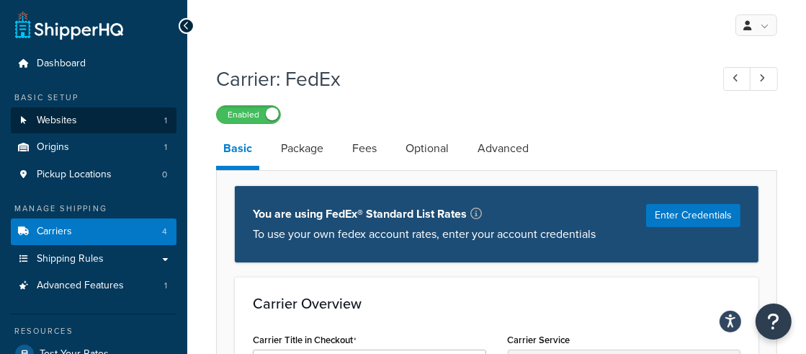
scroll to position [1, 0]
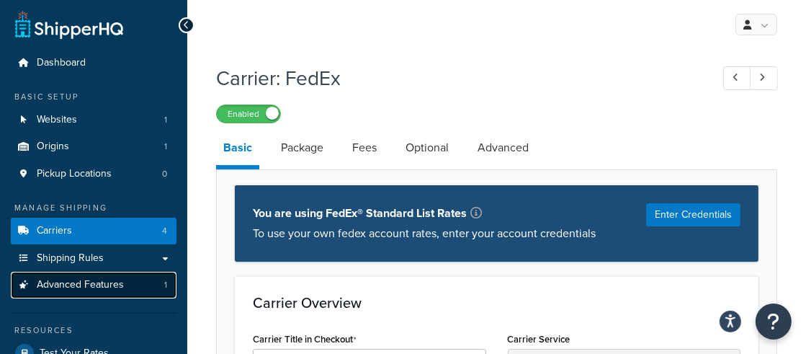
click at [97, 283] on span "Advanced Features" at bounding box center [80, 285] width 87 height 12
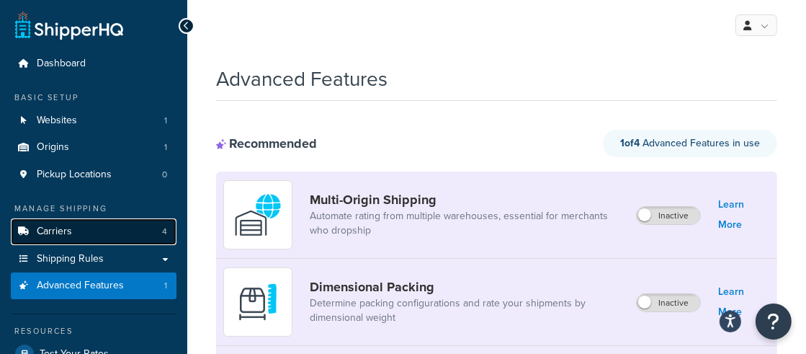
drag, startPoint x: 106, startPoint y: 231, endPoint x: 115, endPoint y: 229, distance: 9.6
click at [106, 231] on link "Carriers 4" at bounding box center [94, 231] width 166 height 27
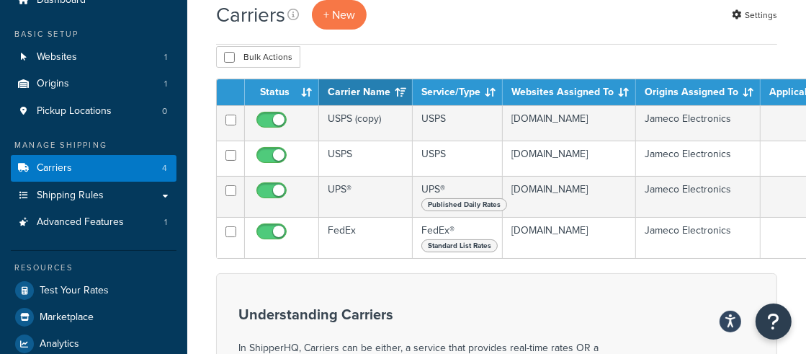
scroll to position [75, 0]
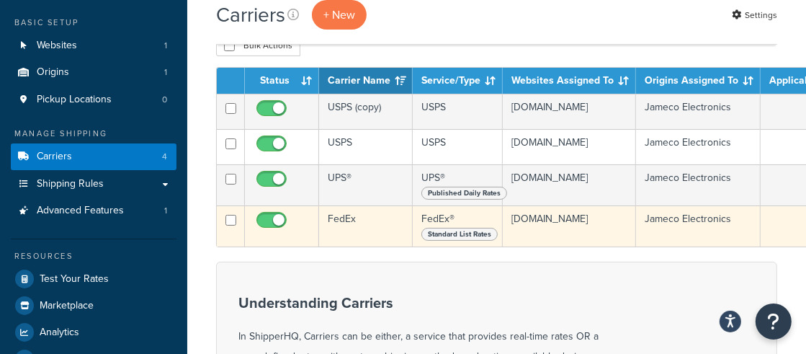
click at [368, 246] on td "FedEx" at bounding box center [366, 225] width 94 height 41
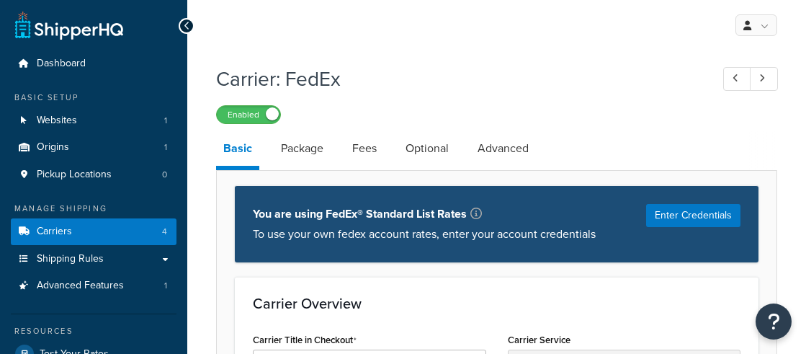
select select "fedEx"
select select "REGULAR_PICKUP"
select select "YOUR_PACKAGING"
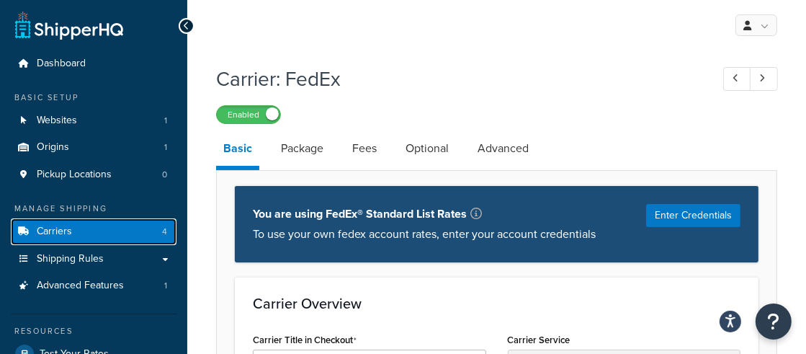
click at [97, 236] on link "Carriers 4" at bounding box center [94, 231] width 166 height 27
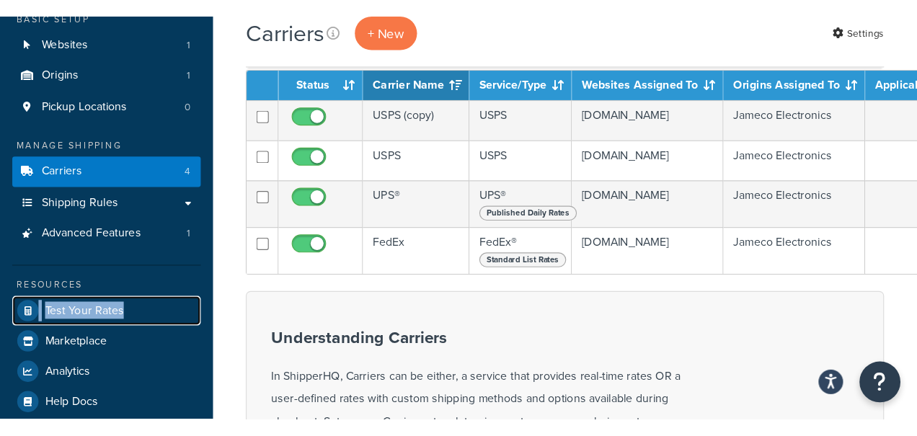
scroll to position [94, 0]
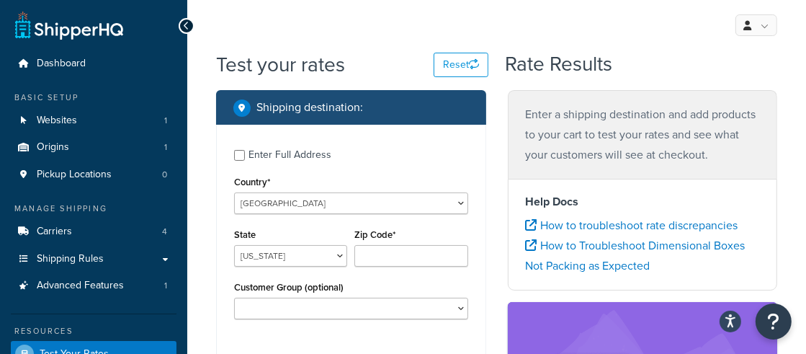
scroll to position [73, 0]
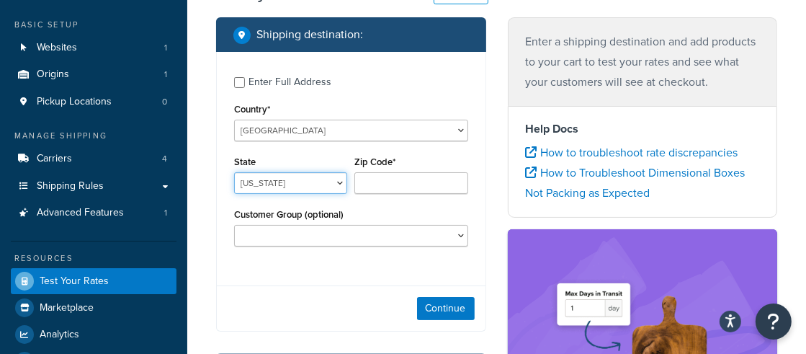
click at [290, 190] on select "Alabama Alaska American Samoa Arizona Arkansas Armed Forces Americas Armed Forc…" at bounding box center [290, 183] width 113 height 22
select select "TX"
click at [234, 172] on select "Alabama Alaska American Samoa Arizona Arkansas Armed Forces Americas Armed Forc…" at bounding box center [290, 183] width 113 height 22
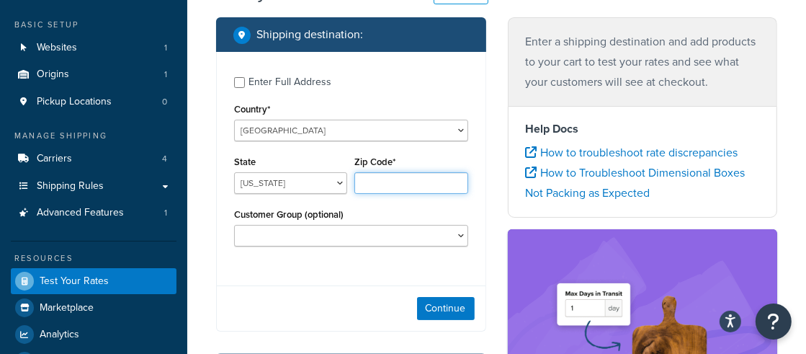
click at [382, 189] on input "Zip Code*" at bounding box center [411, 183] width 113 height 22
type input "78132"
drag, startPoint x: 254, startPoint y: 313, endPoint x: 366, endPoint y: 311, distance: 112.4
click at [255, 313] on div "Continue" at bounding box center [351, 307] width 269 height 45
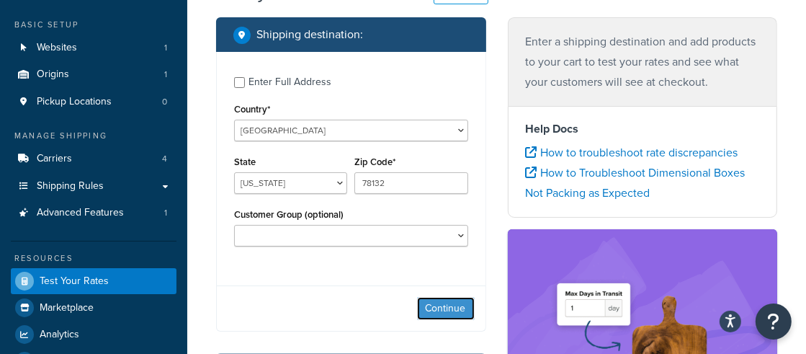
click at [447, 314] on button "Continue" at bounding box center [446, 308] width 58 height 23
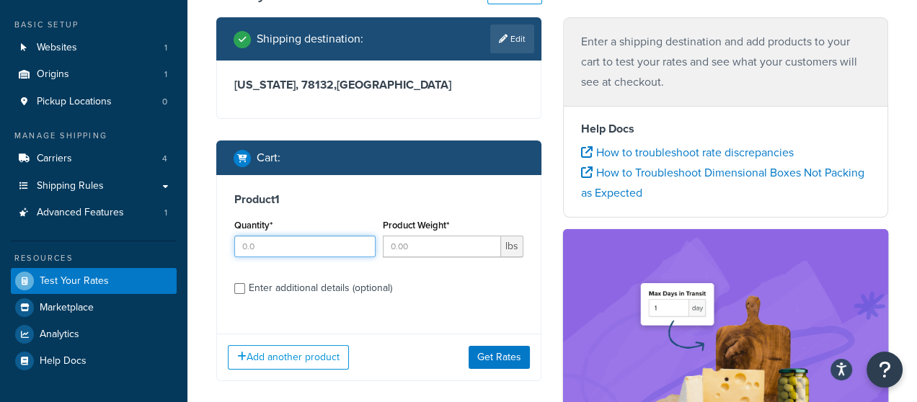
click at [275, 251] on input "Quantity*" at bounding box center [304, 247] width 141 height 22
type input "1"
type input "10"
click at [521, 206] on h3 "Product 1" at bounding box center [378, 199] width 289 height 14
click at [513, 353] on button "Get Rates" at bounding box center [498, 357] width 61 height 23
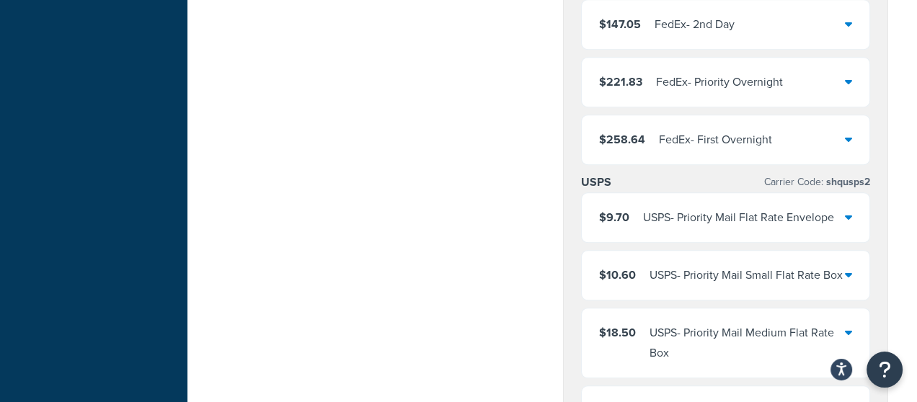
scroll to position [815, 0]
drag, startPoint x: 633, startPoint y: 179, endPoint x: 571, endPoint y: 178, distance: 62.0
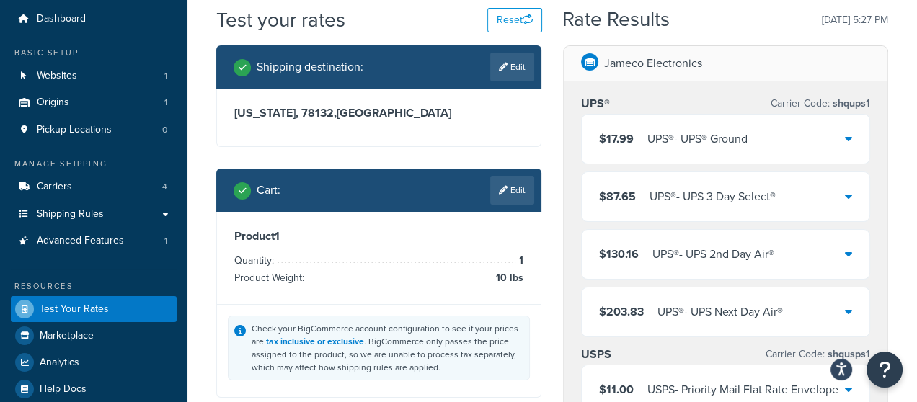
scroll to position [50, 0]
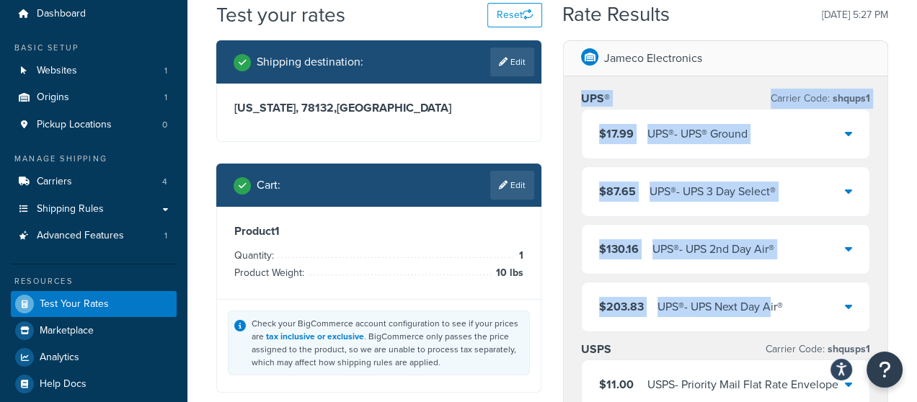
drag, startPoint x: 582, startPoint y: 96, endPoint x: 775, endPoint y: 310, distance: 288.3
click at [775, 310] on div "UPS® Carrier Code: shqups1 $17.99 UPS® - UPS® Ground $87.65 UPS® - UPS 3 Day Se…" at bounding box center [725, 211] width 289 height 244
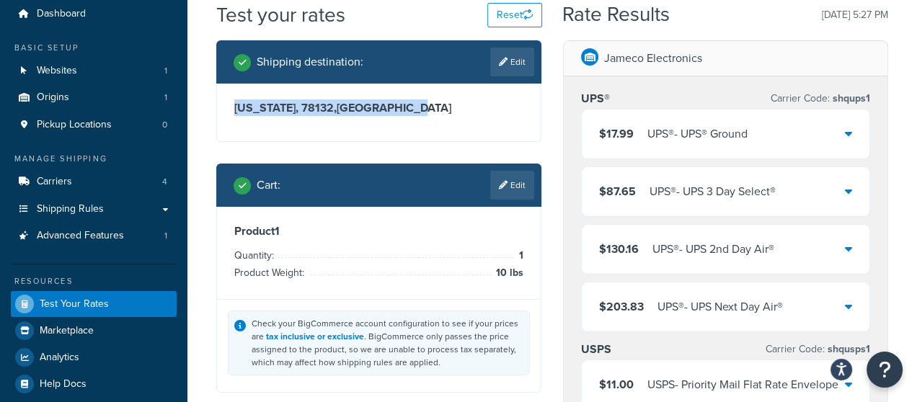
drag, startPoint x: 396, startPoint y: 116, endPoint x: 223, endPoint y: 104, distance: 173.3
click at [223, 104] on div "Texas, 78132 , United States" at bounding box center [379, 113] width 324 height 58
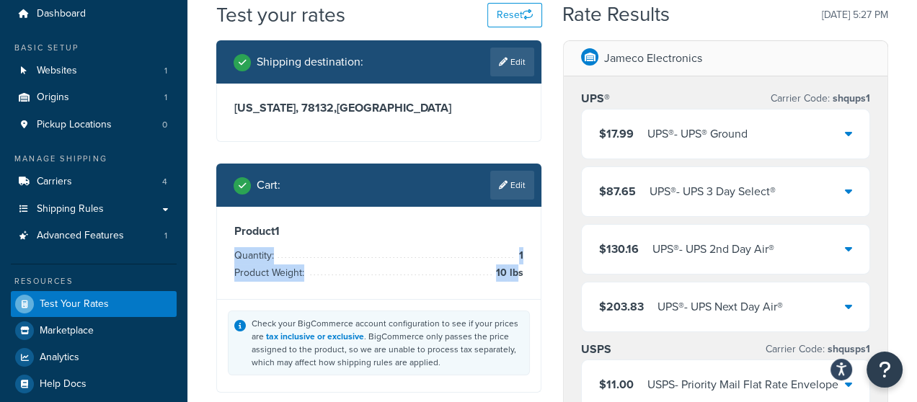
drag, startPoint x: 517, startPoint y: 273, endPoint x: 491, endPoint y: 259, distance: 30.0
click at [491, 259] on ul "Quantity: 1 Product Weight: 10 lbs" at bounding box center [378, 264] width 289 height 35
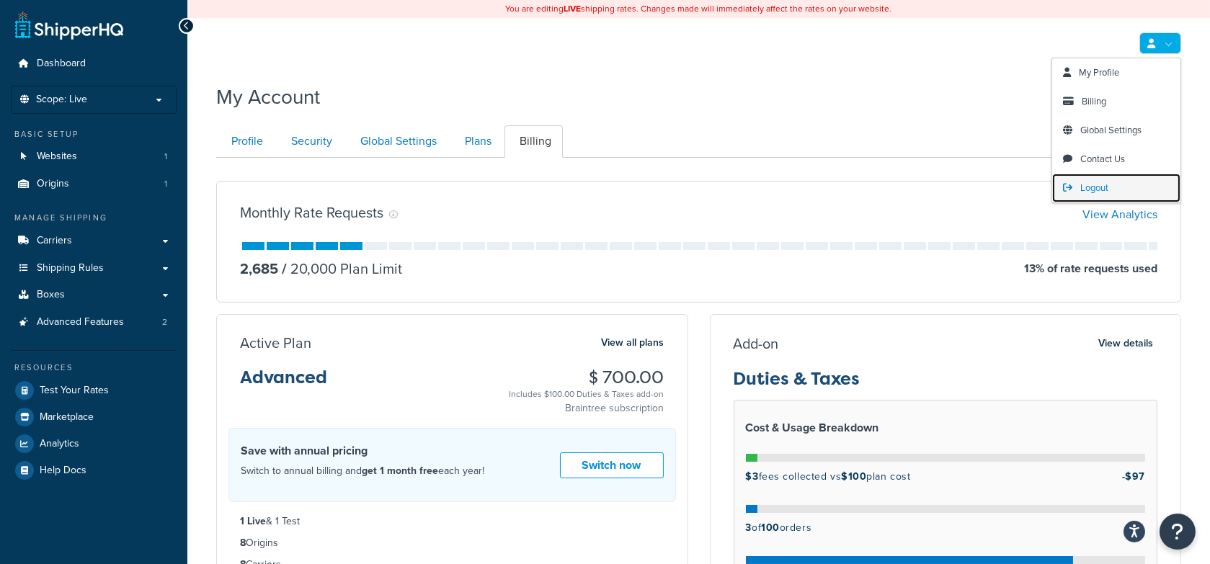
click at [1100, 181] on span "Logout" at bounding box center [1094, 188] width 28 height 14
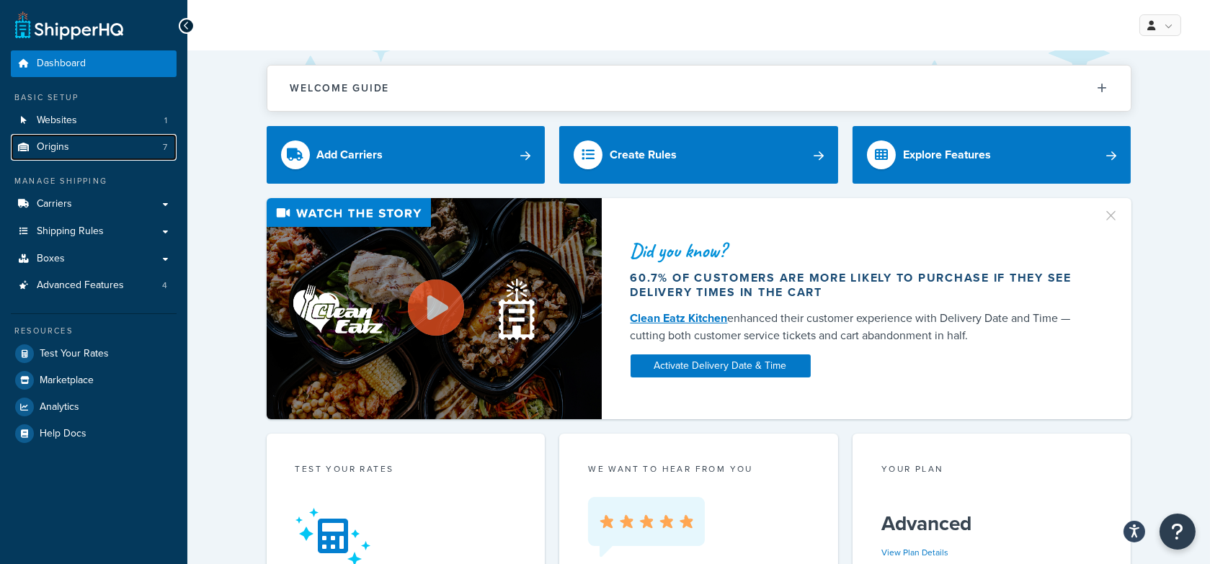
drag, startPoint x: 99, startPoint y: 153, endPoint x: 233, endPoint y: 146, distance: 133.5
click at [99, 153] on link "Origins 7" at bounding box center [94, 147] width 166 height 27
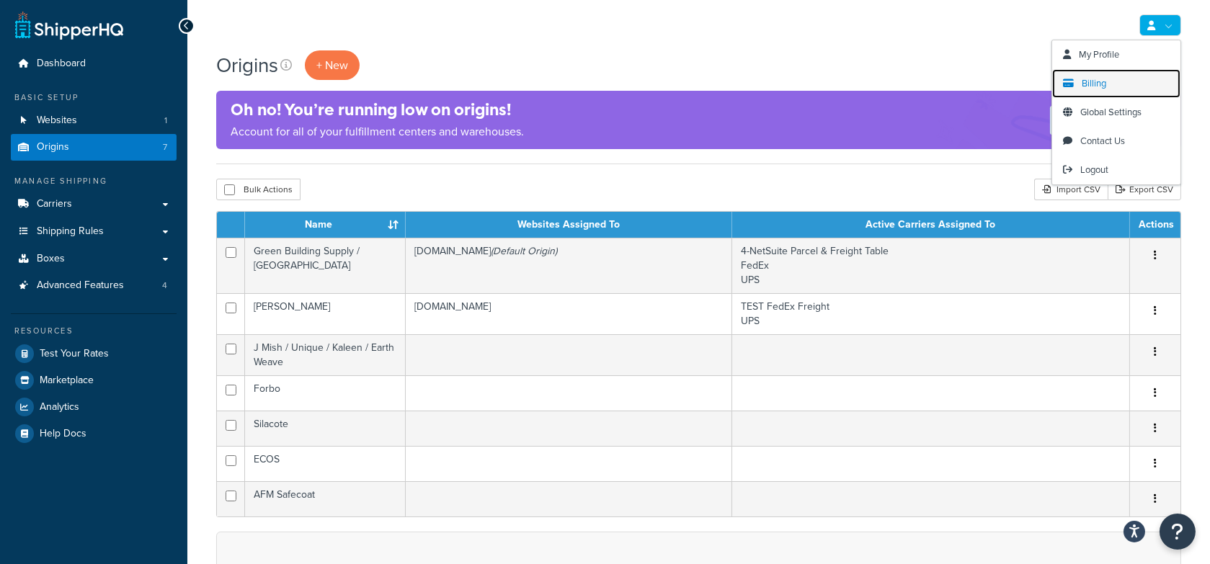
click at [1093, 88] on span "Billing" at bounding box center [1094, 83] width 25 height 14
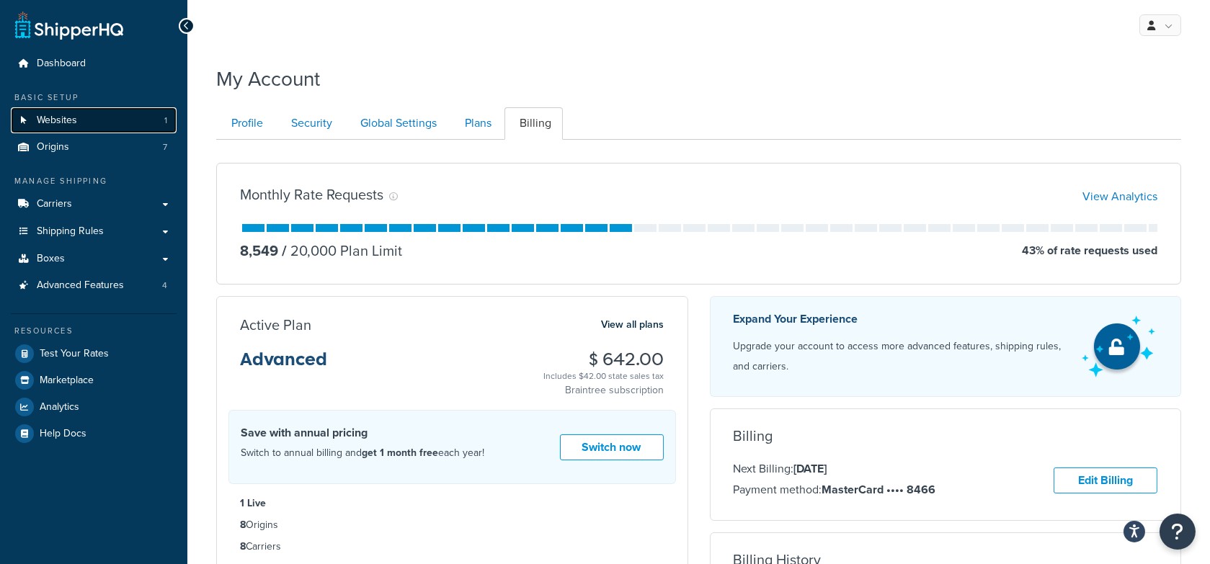
click at [138, 133] on link "Websites 1" at bounding box center [94, 120] width 166 height 27
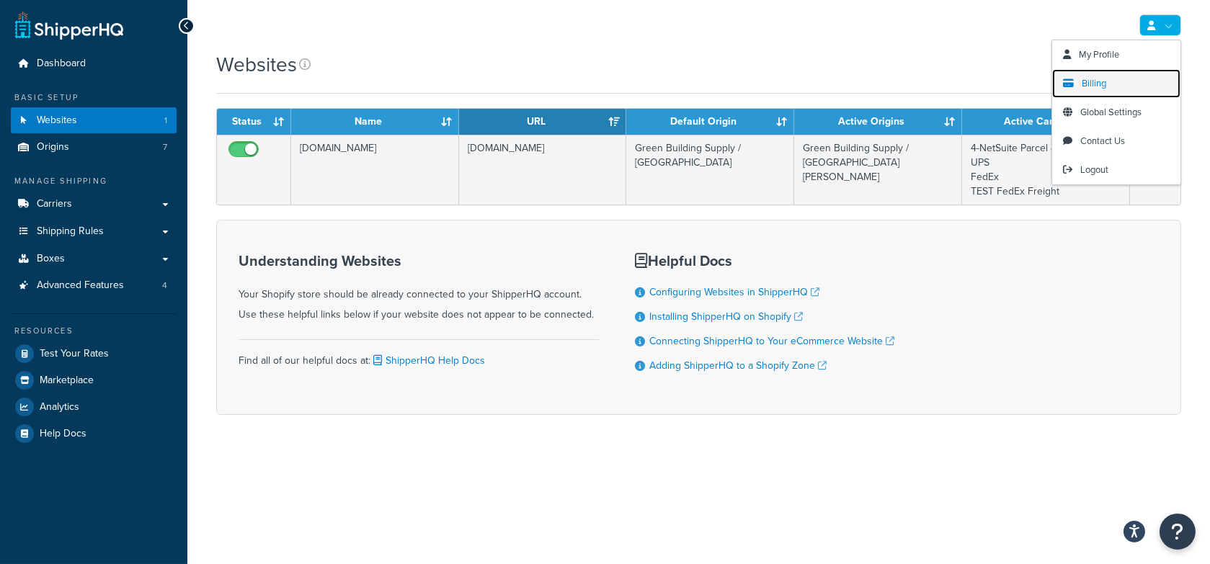
click at [1110, 79] on link "Billing" at bounding box center [1116, 83] width 128 height 29
